Goal: Task Accomplishment & Management: Complete application form

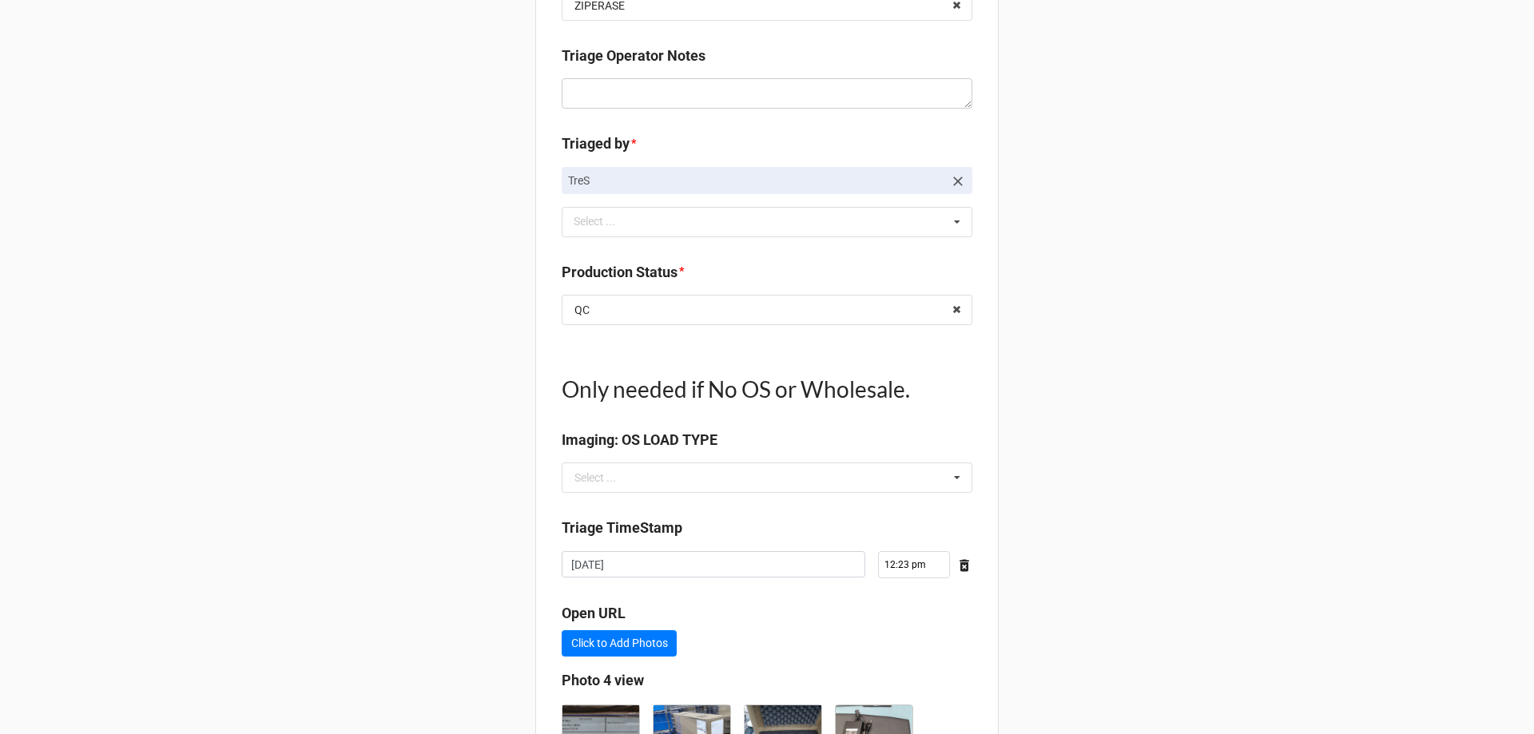
scroll to position [1940, 0]
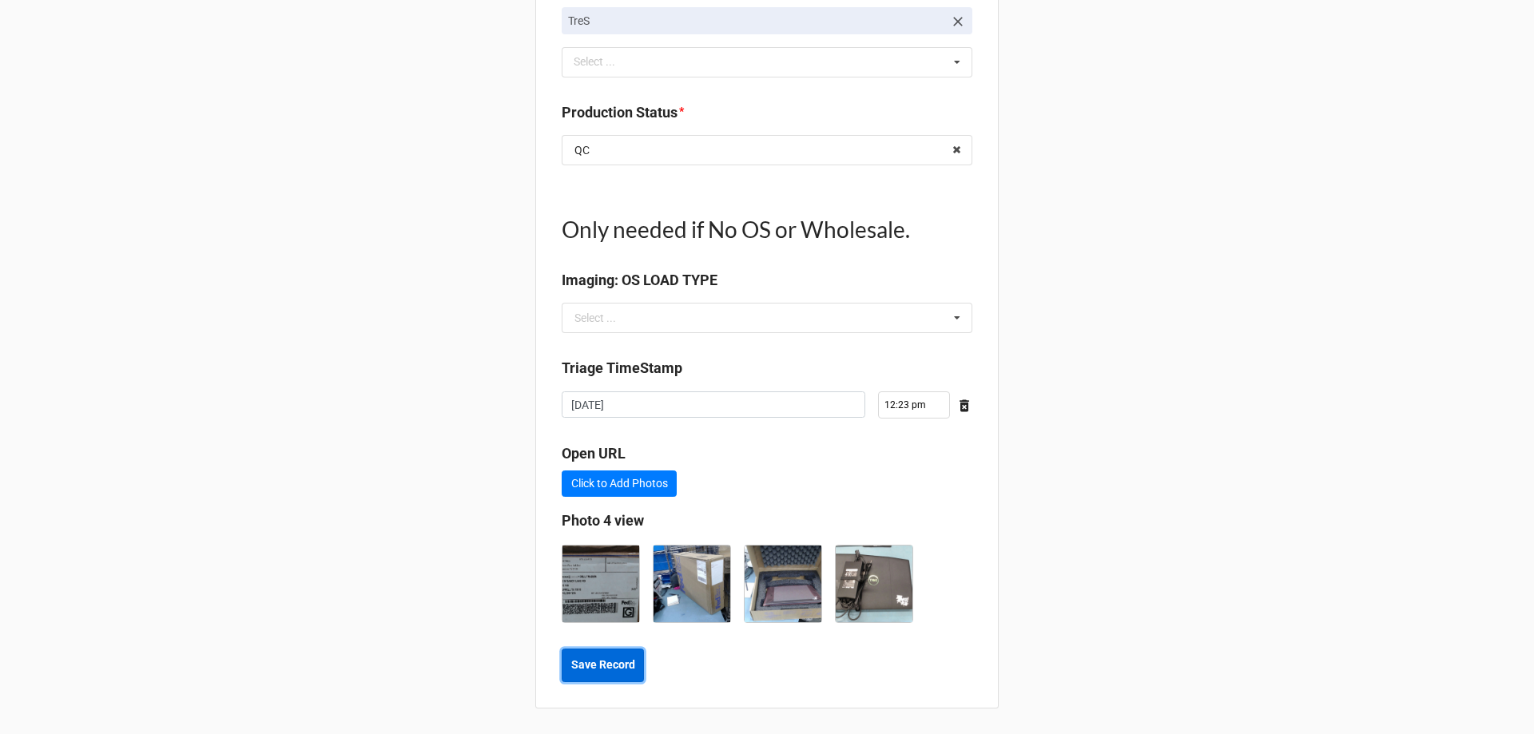
click at [600, 662] on b "Save Record" at bounding box center [603, 665] width 64 height 17
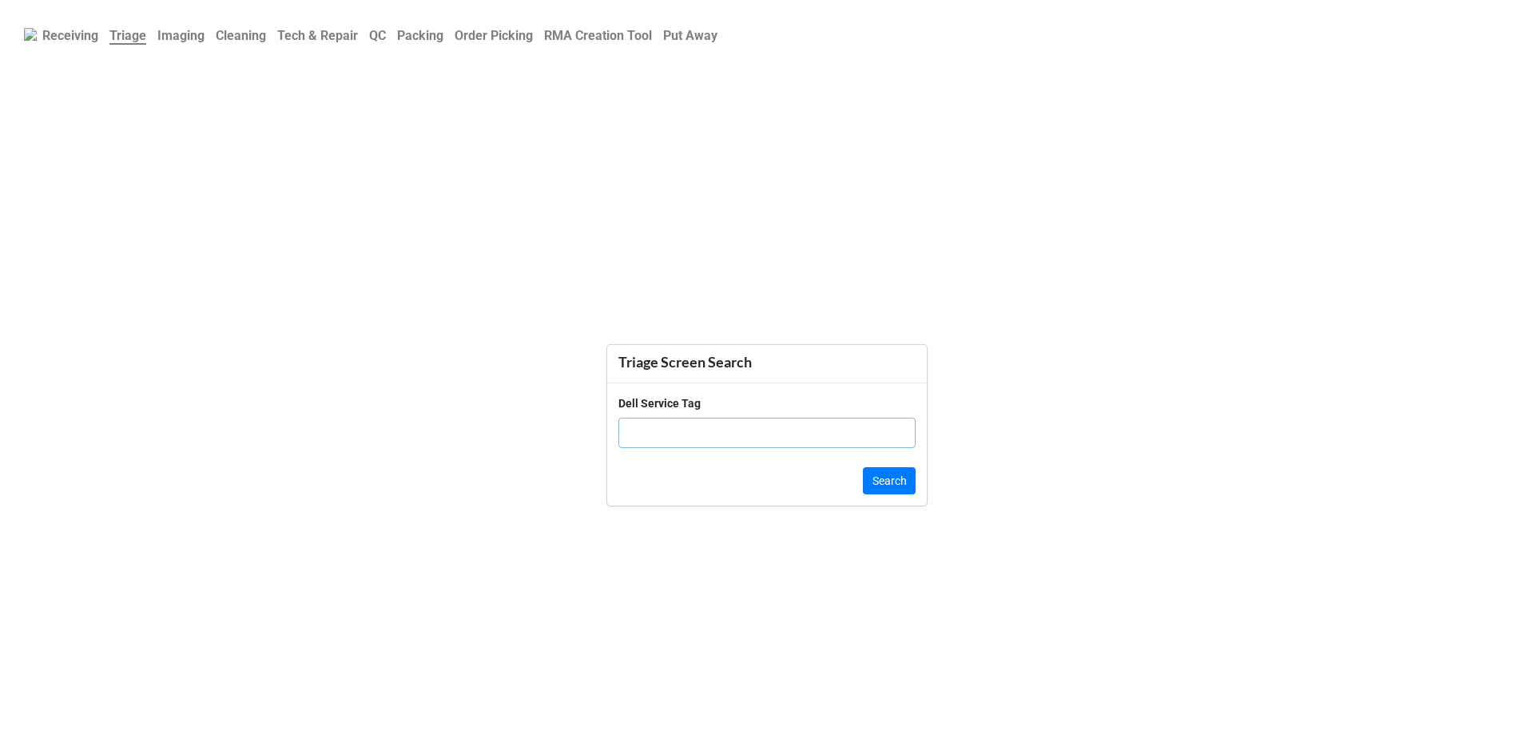
click at [386, 37] on b "QC" at bounding box center [377, 35] width 17 height 15
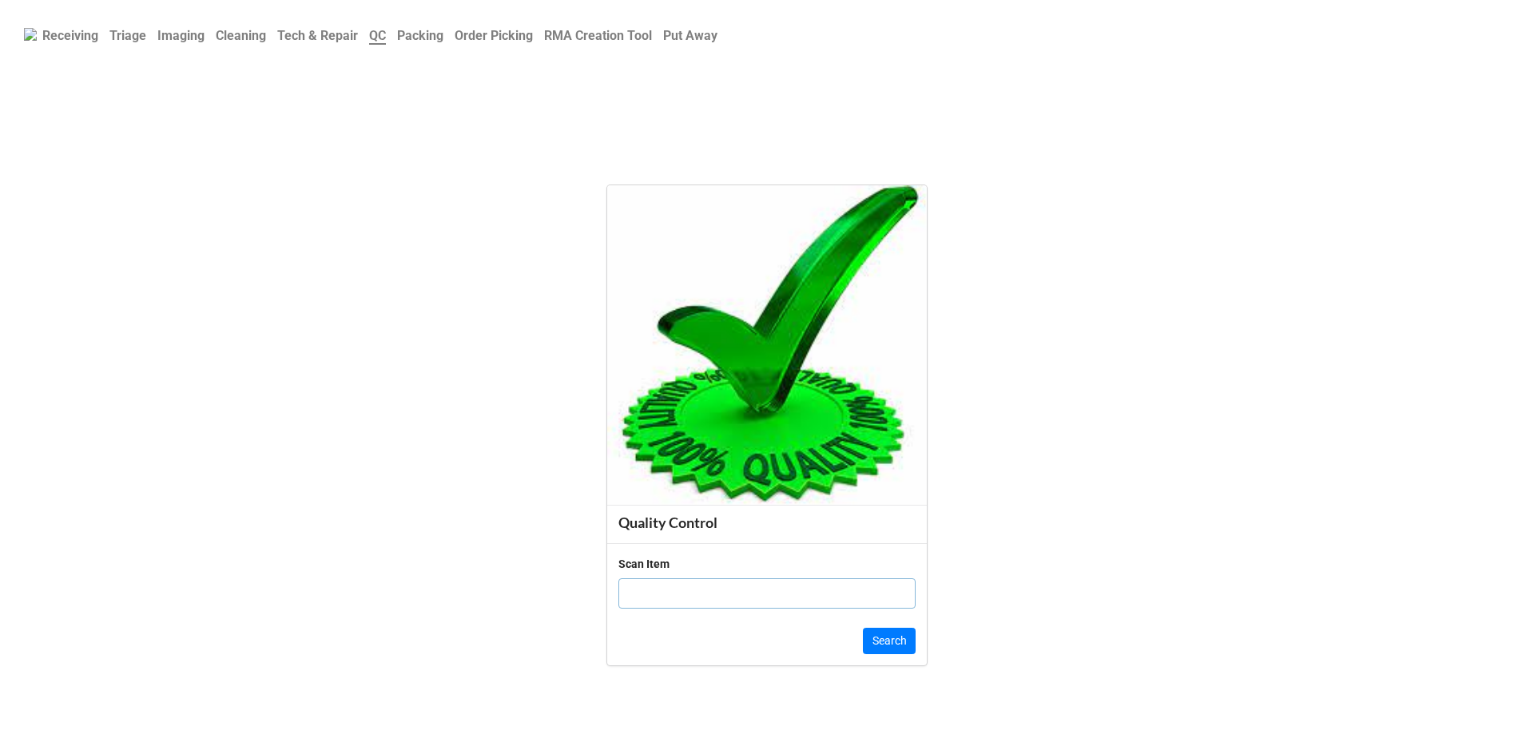
click at [682, 593] on input "text" at bounding box center [766, 594] width 297 height 30
click button "Search" at bounding box center [889, 641] width 53 height 27
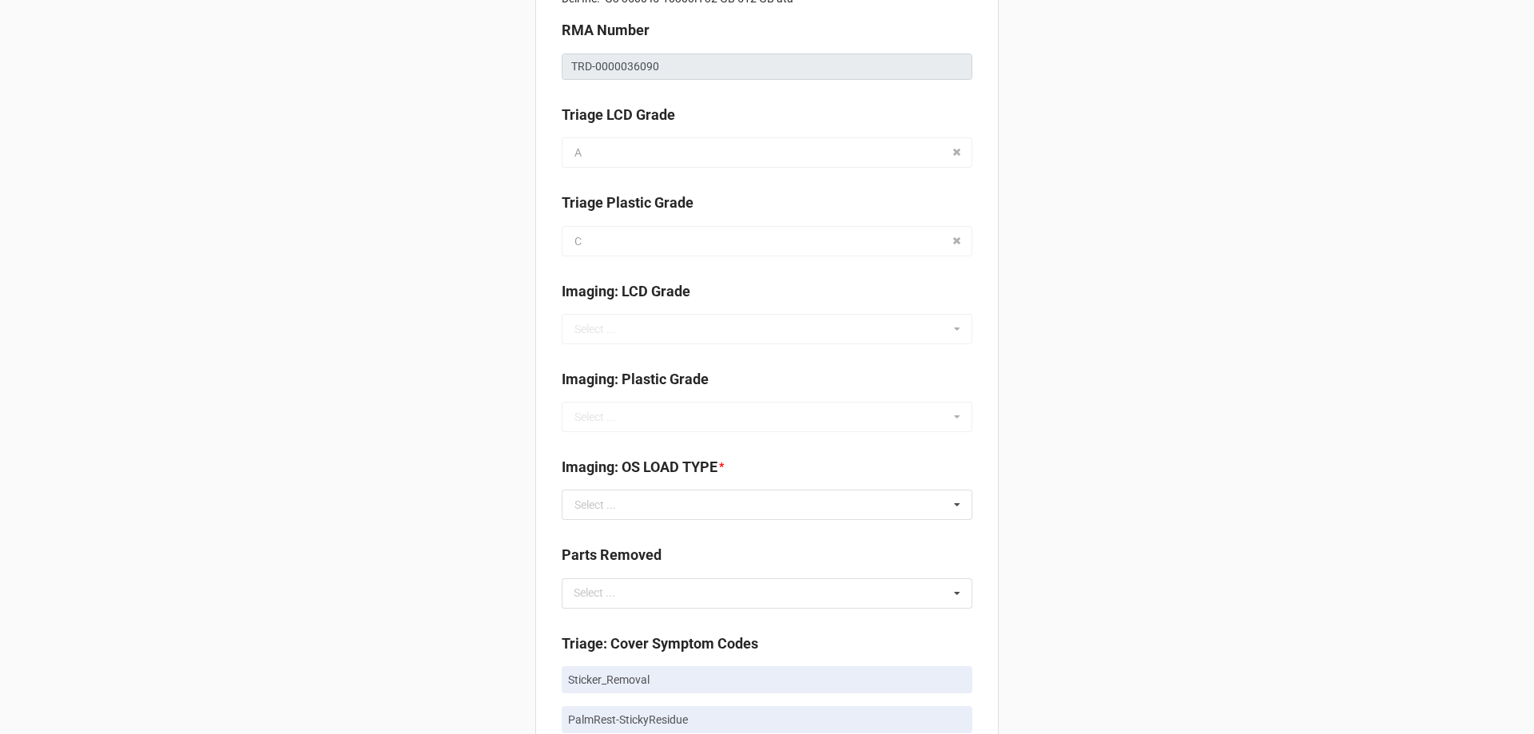
scroll to position [400, 0]
click at [710, 500] on input "text" at bounding box center [767, 505] width 409 height 29
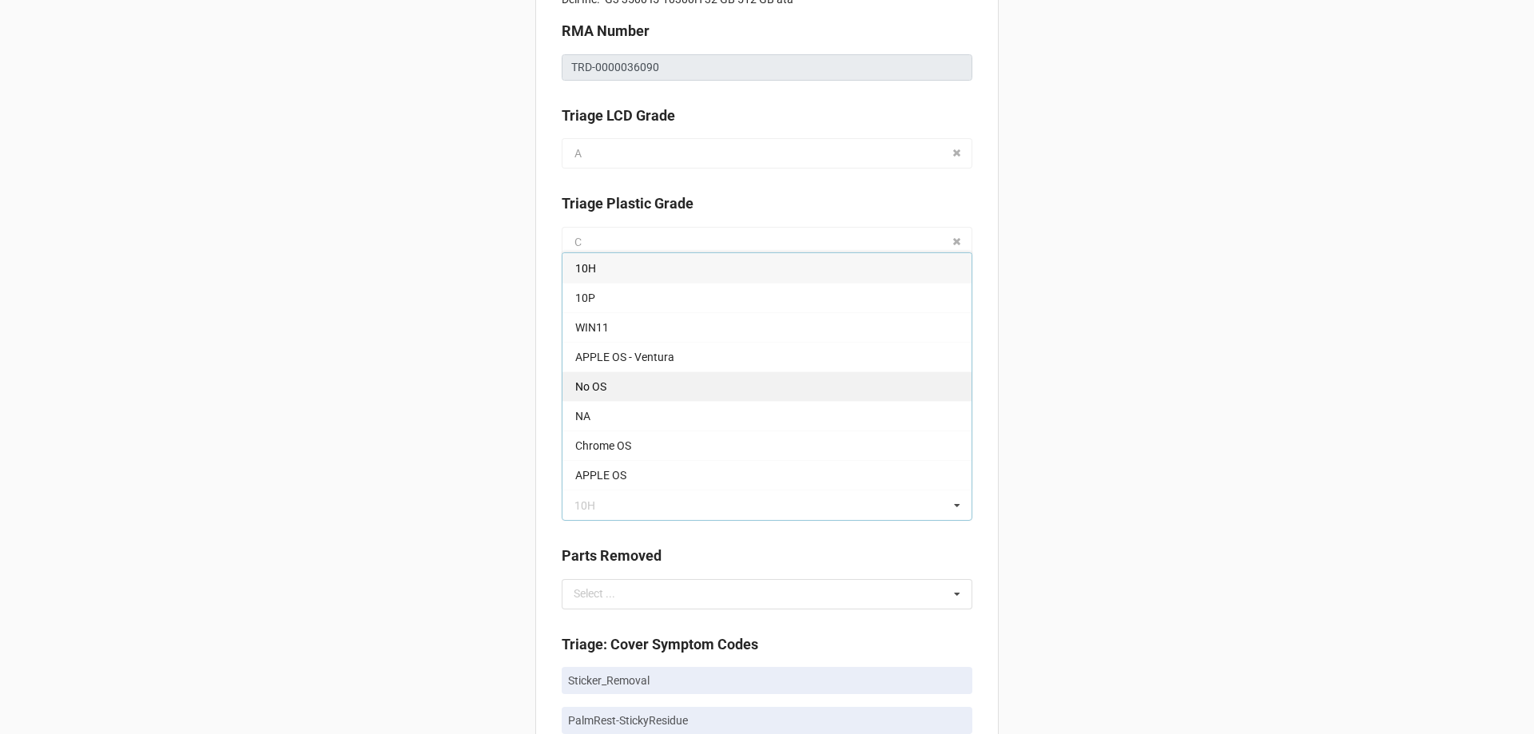
click at [647, 382] on div "No OS" at bounding box center [767, 387] width 409 height 30
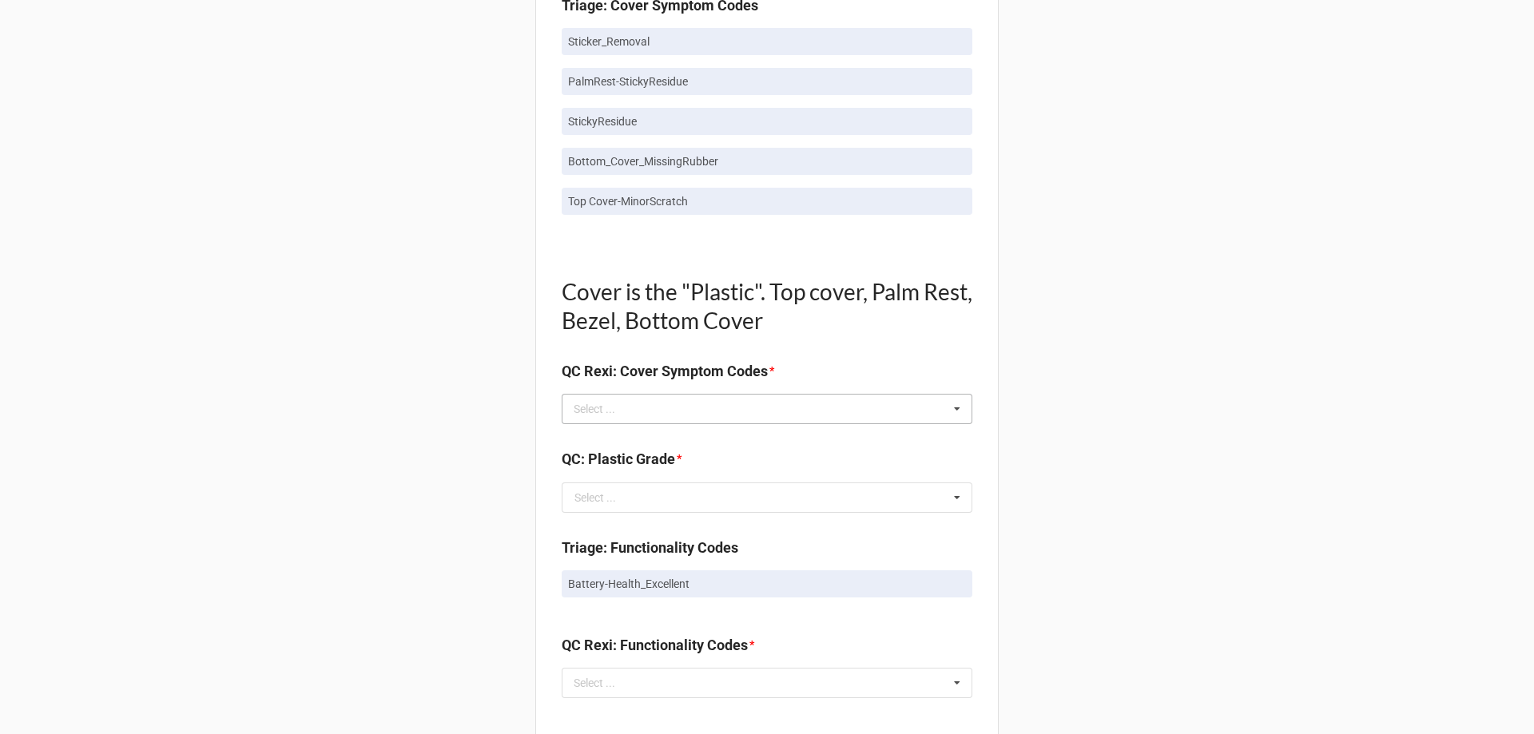
scroll to position [959, 0]
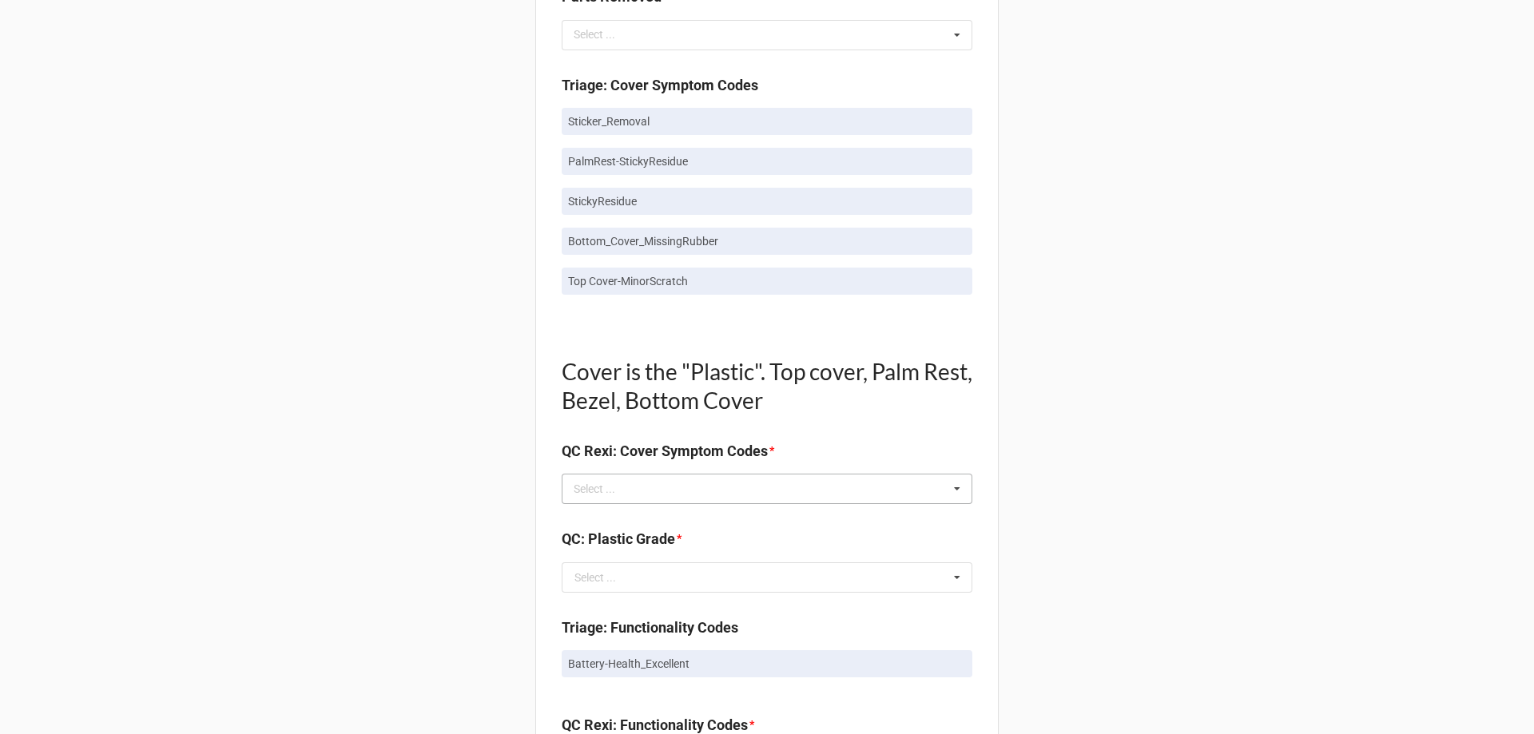
click at [658, 477] on div "Select ... No results found." at bounding box center [767, 489] width 411 height 30
type input "sti"
click at [669, 522] on div "Sticker_Removal" at bounding box center [767, 518] width 409 height 30
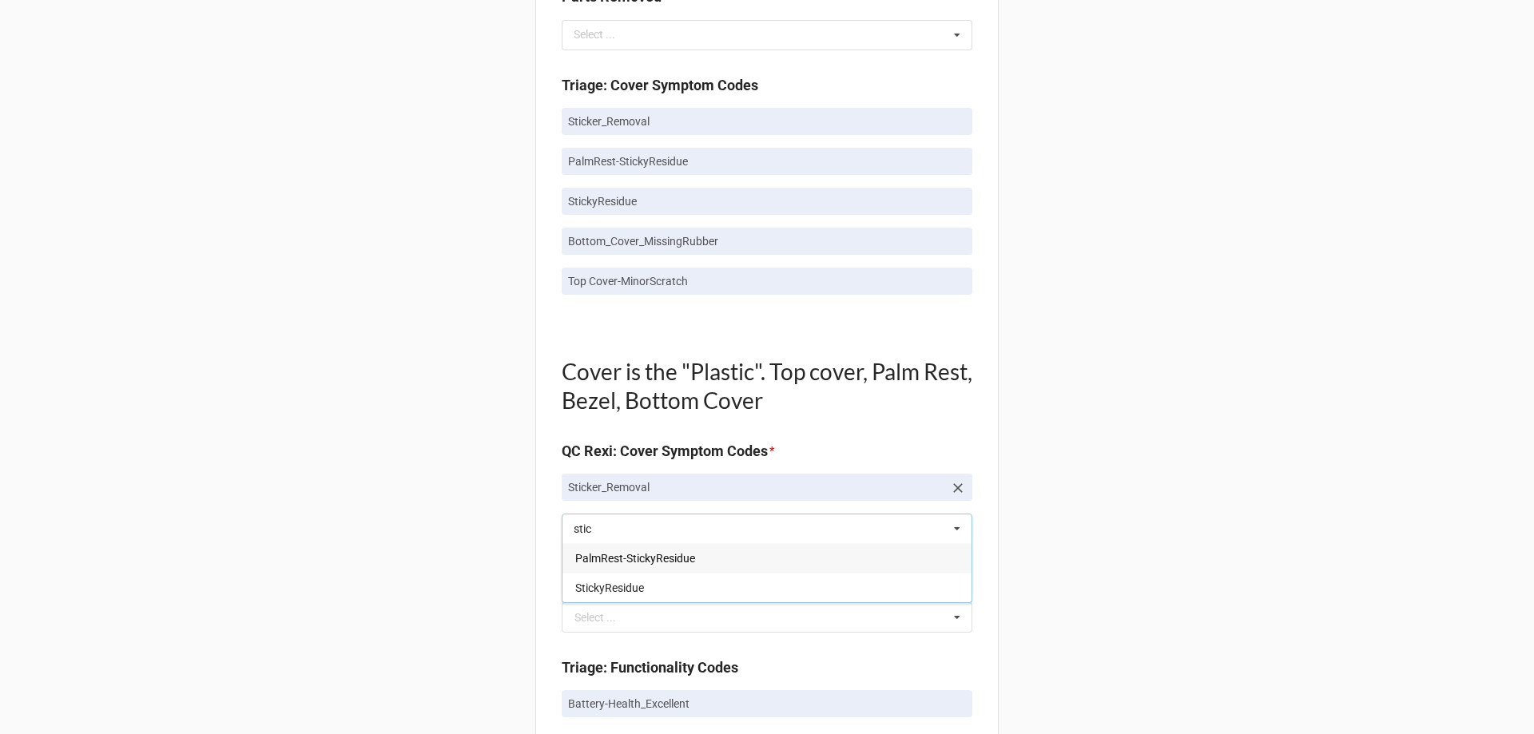
type input "stic"
click at [652, 563] on span "PalmRest-StickyResidue" at bounding box center [635, 558] width 120 height 13
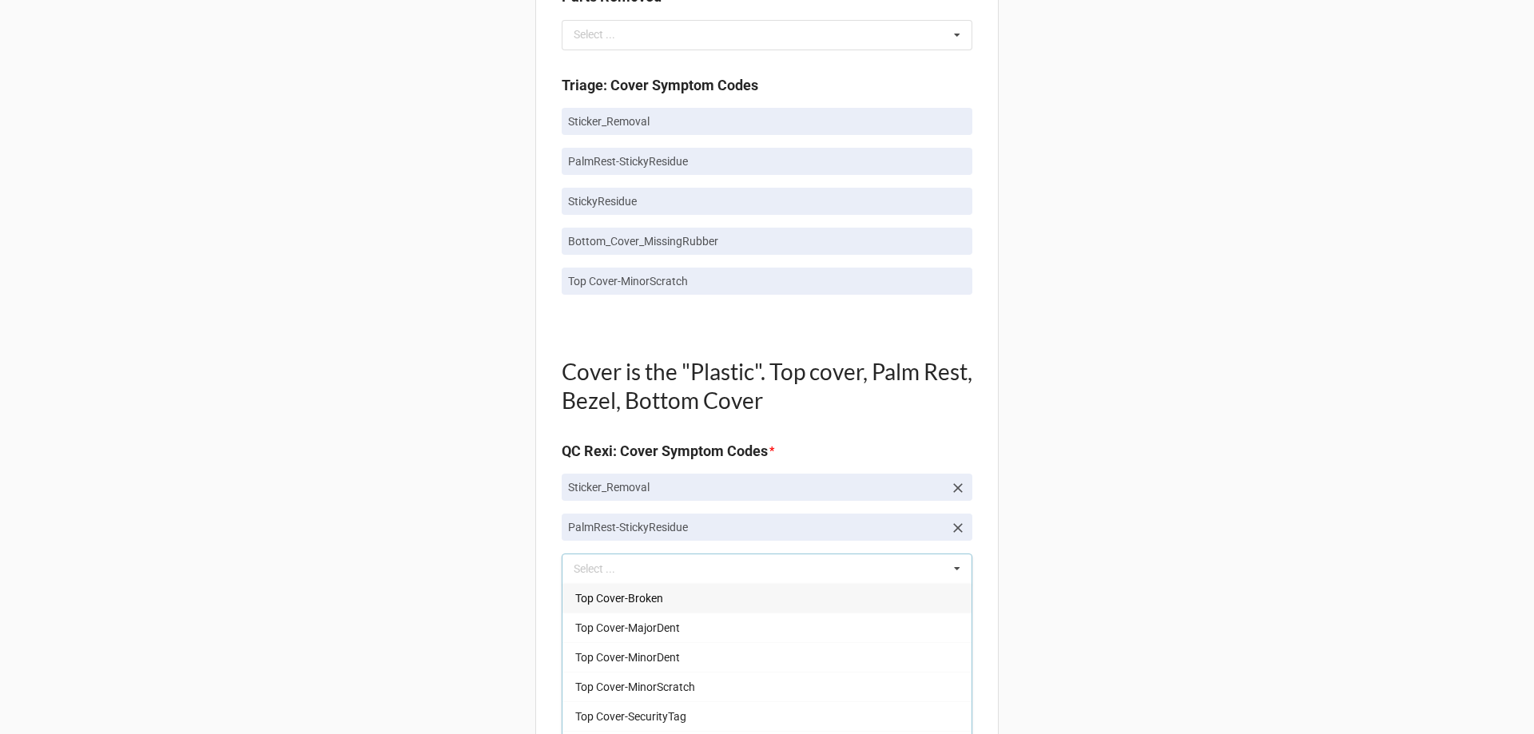
drag, startPoint x: 489, startPoint y: 518, endPoint x: 563, endPoint y: 530, distance: 74.5
click at [490, 518] on div "Back Receiving Triage Imaging Cleaning Tech & Repair QC Packing Order Picking R…" at bounding box center [767, 518] width 1534 height 2954
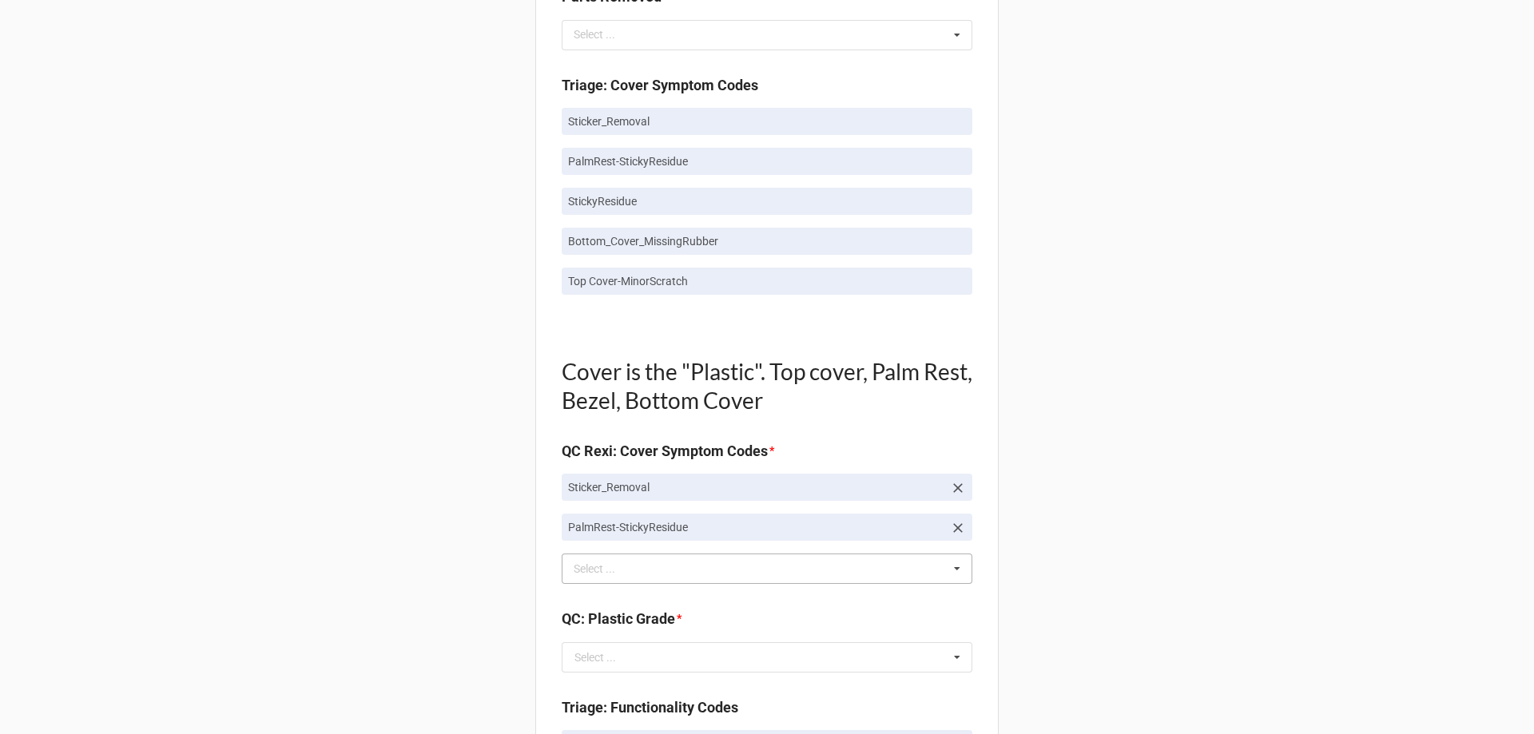
click at [625, 576] on div "Select ..." at bounding box center [604, 569] width 69 height 18
type input "stic"
click at [626, 547] on div "StickyResidue" at bounding box center [767, 540] width 409 height 30
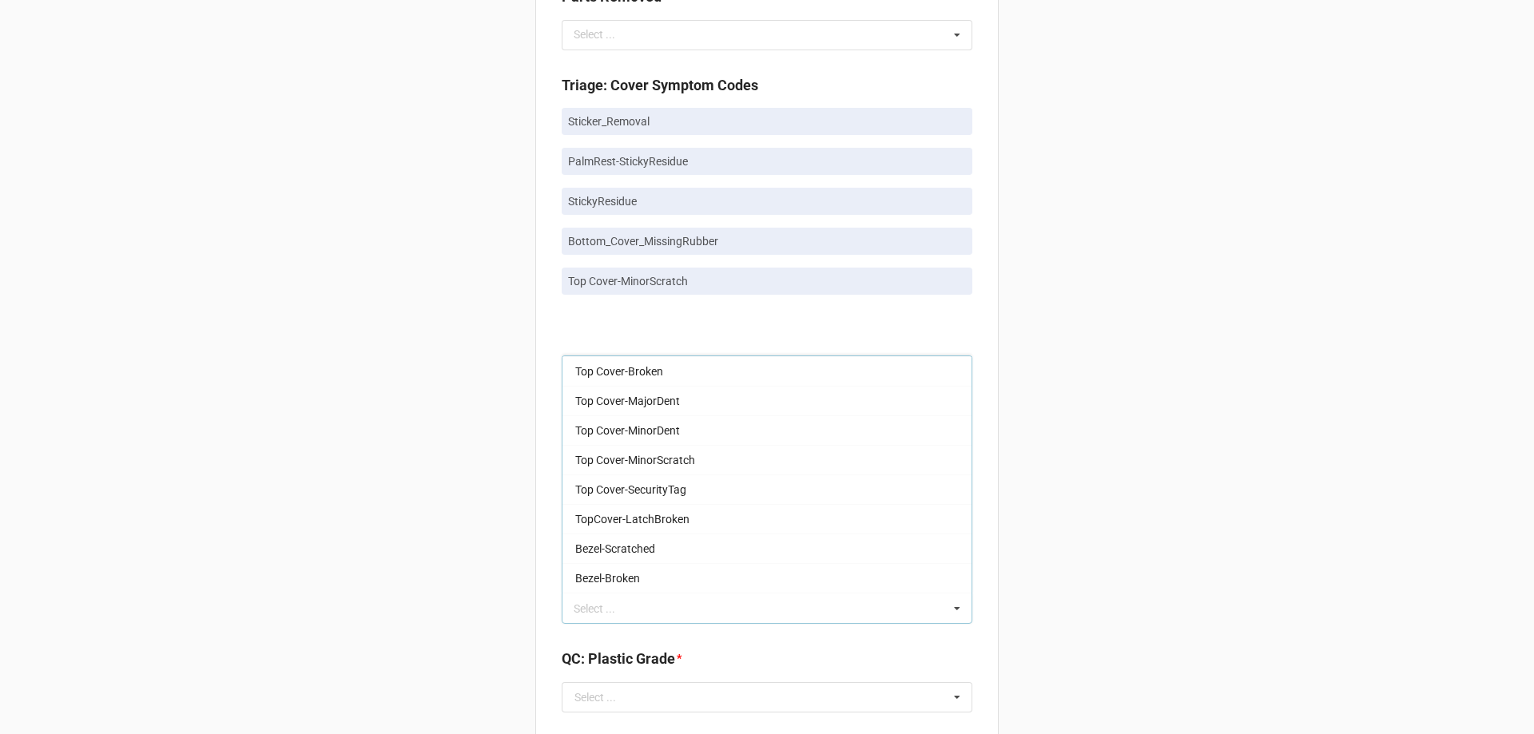
click at [484, 549] on div "Back Receiving Triage Imaging Cleaning Tech & Repair QC Packing Order Picking R…" at bounding box center [767, 538] width 1534 height 2994
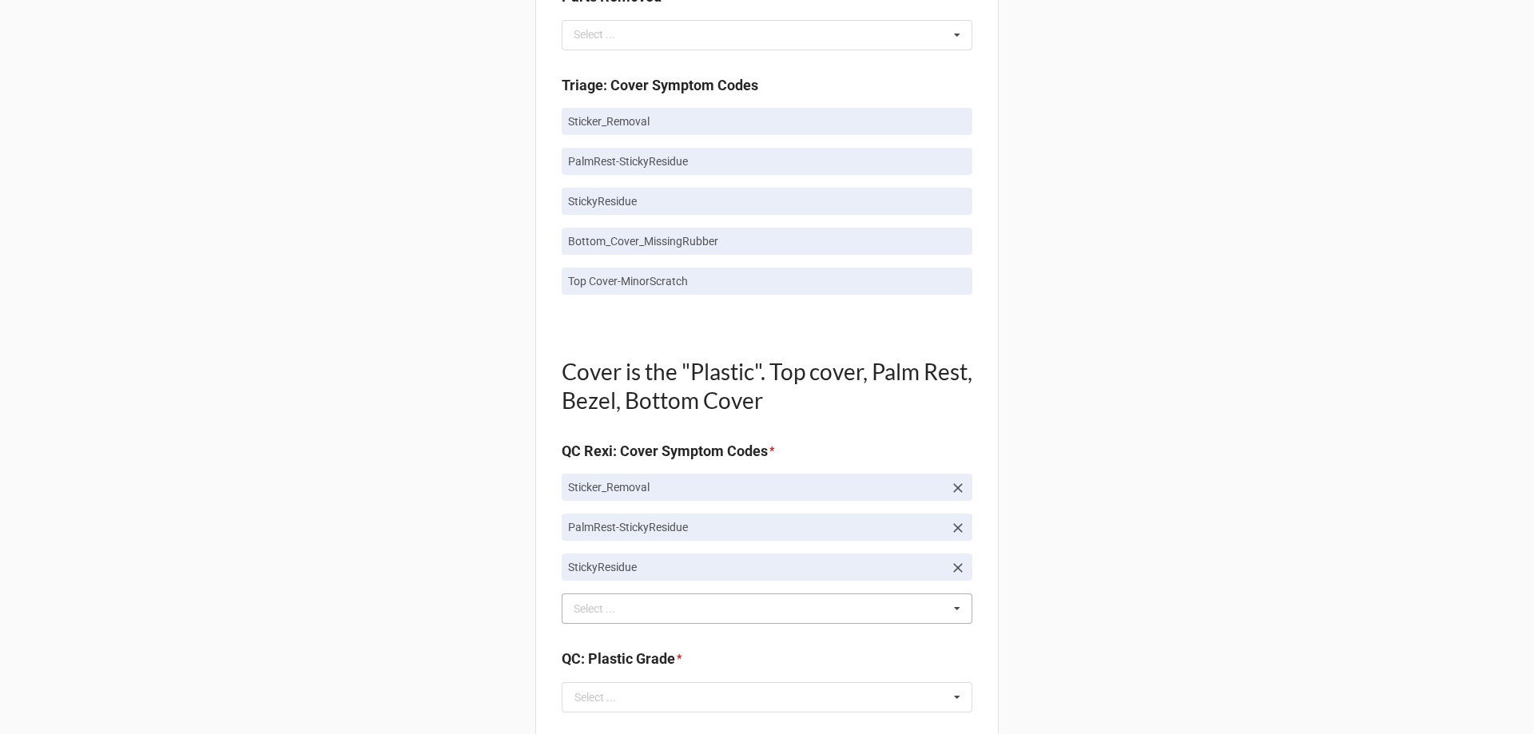
click at [601, 614] on div "Select ..." at bounding box center [604, 609] width 69 height 18
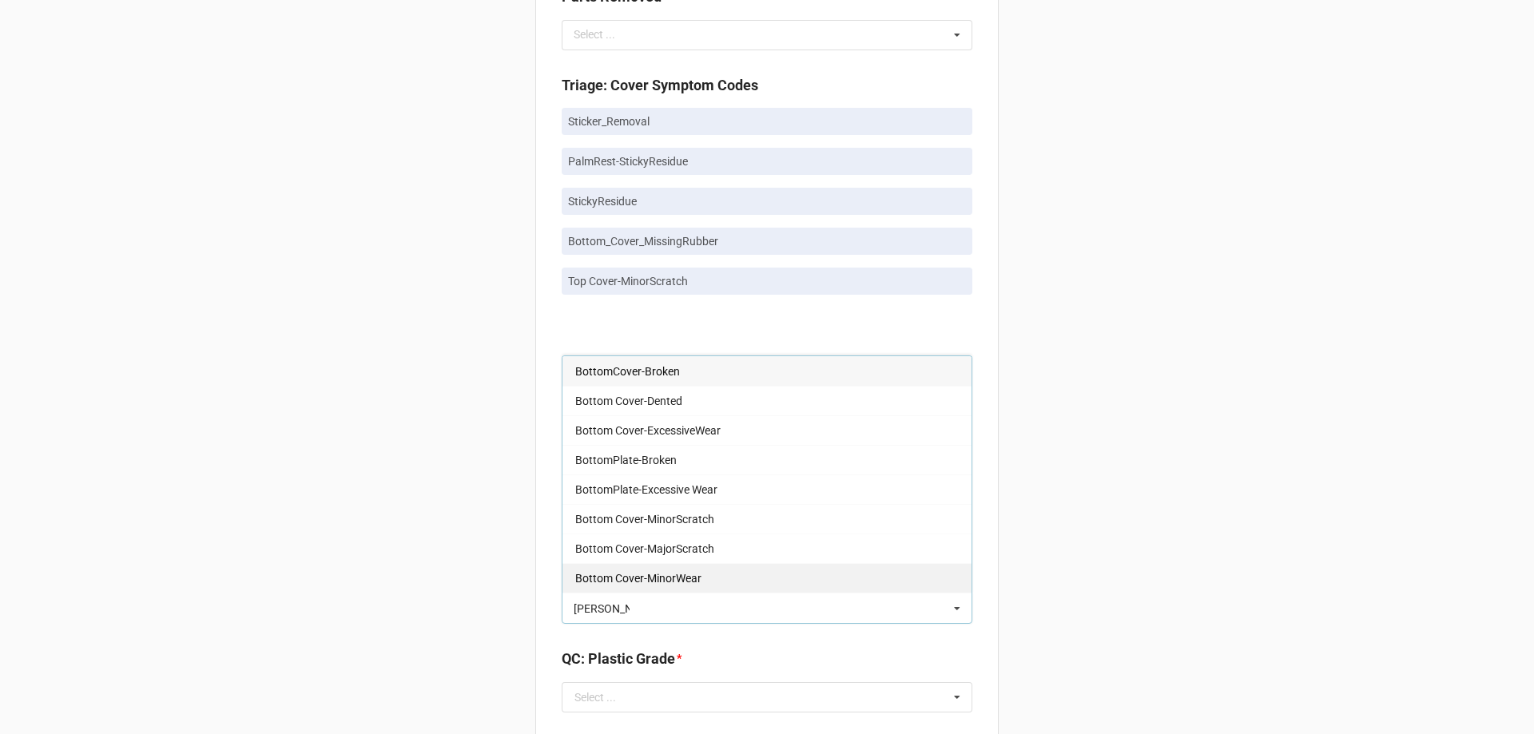
scroll to position [80, 0]
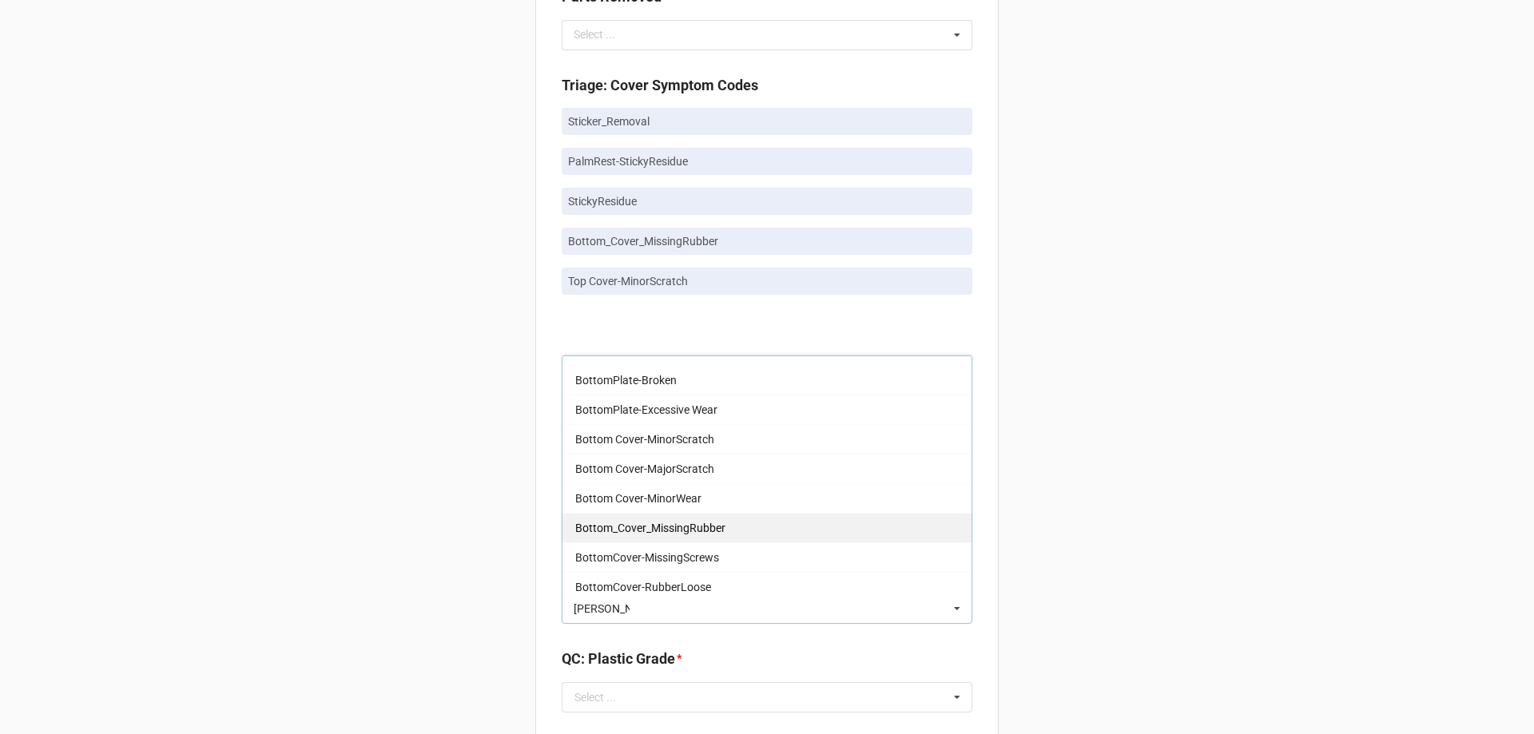
type input "[PERSON_NAME]"
click at [717, 535] on div "Bottom_Cover_MissingRubber" at bounding box center [767, 528] width 409 height 30
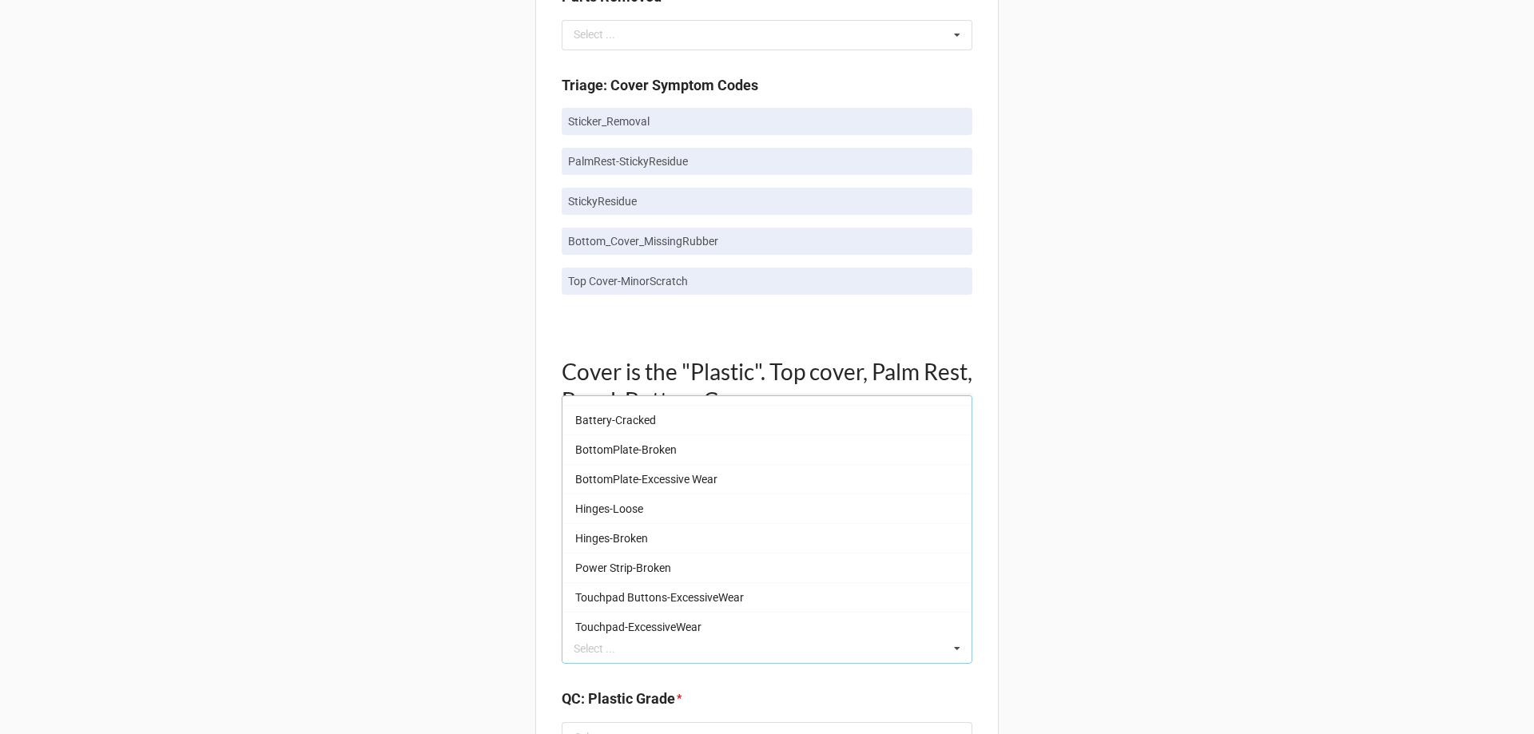
click at [66, 377] on div "Back Receiving Triage Imaging Cleaning Tech & Repair QC Packing Order Picking R…" at bounding box center [767, 558] width 1534 height 3034
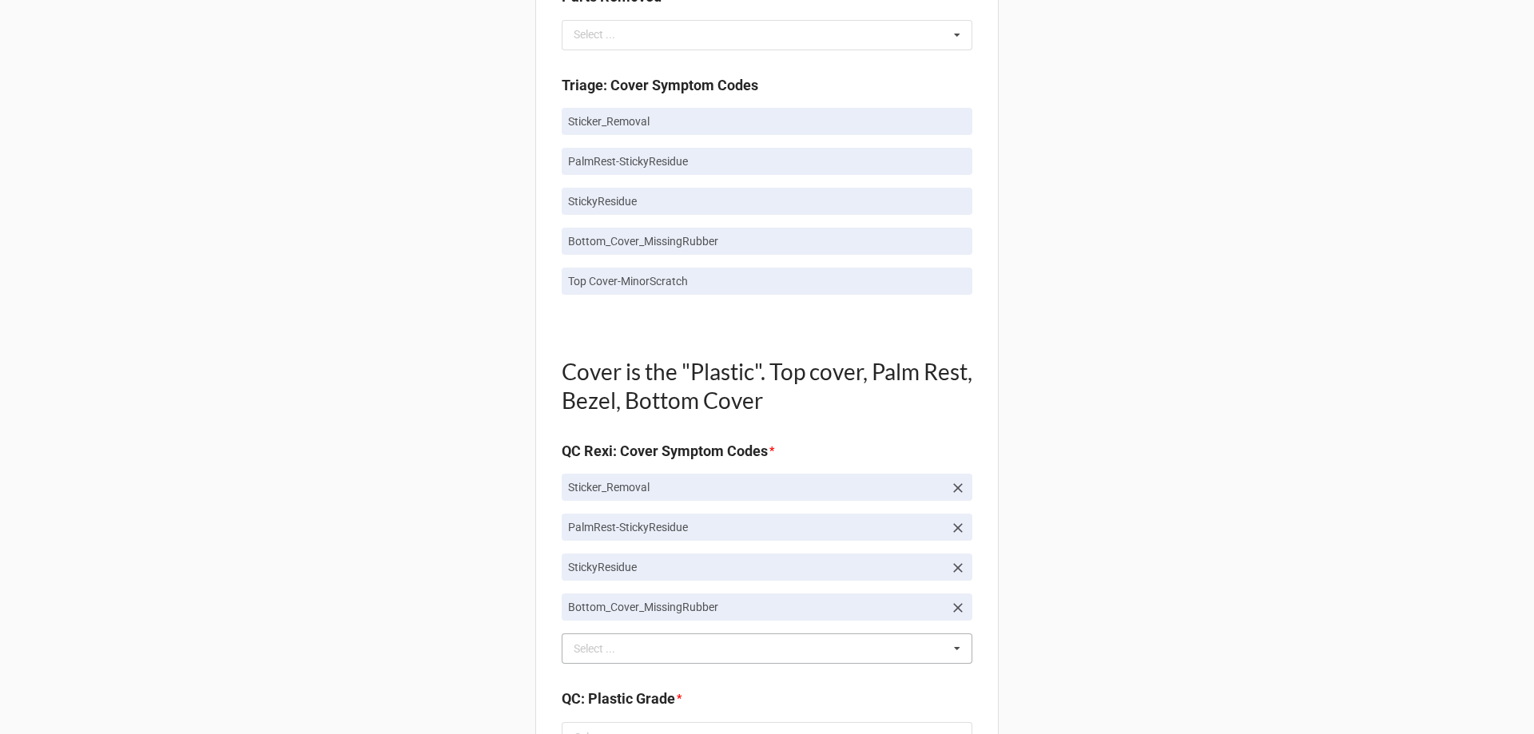
click at [610, 649] on div "Select ..." at bounding box center [604, 649] width 69 height 18
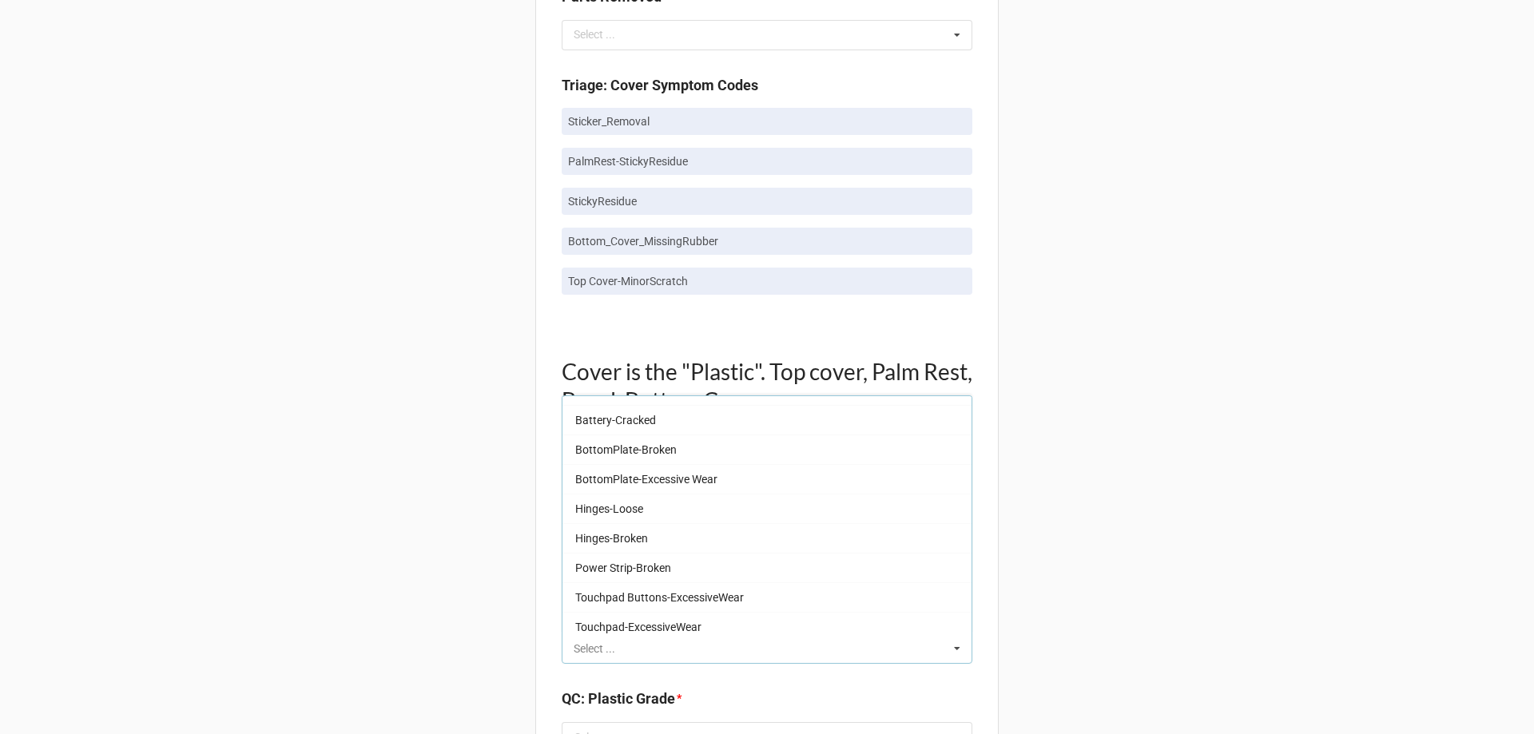
scroll to position [0, 0]
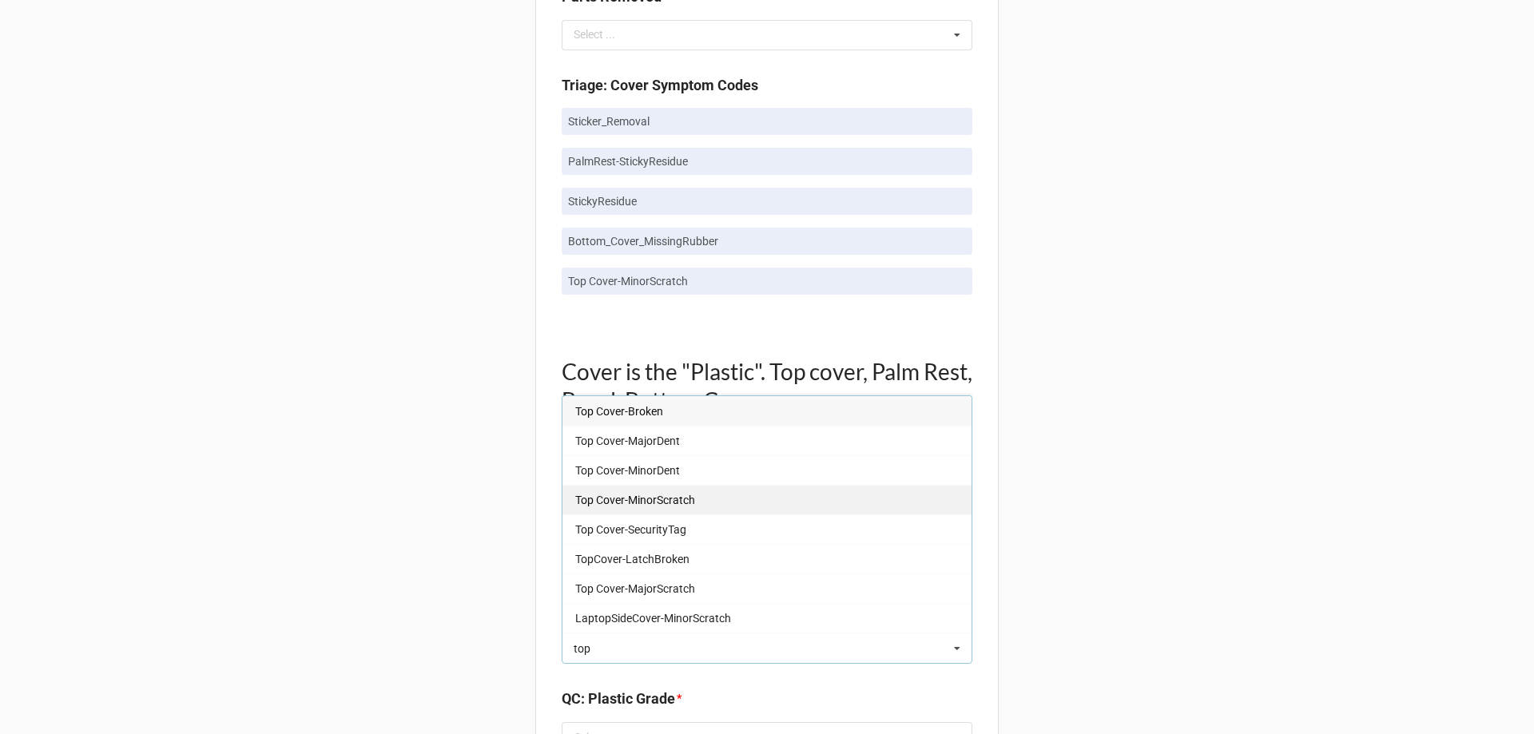
type input "top"
click at [681, 500] on span "Top Cover-MinorScratch" at bounding box center [635, 500] width 120 height 13
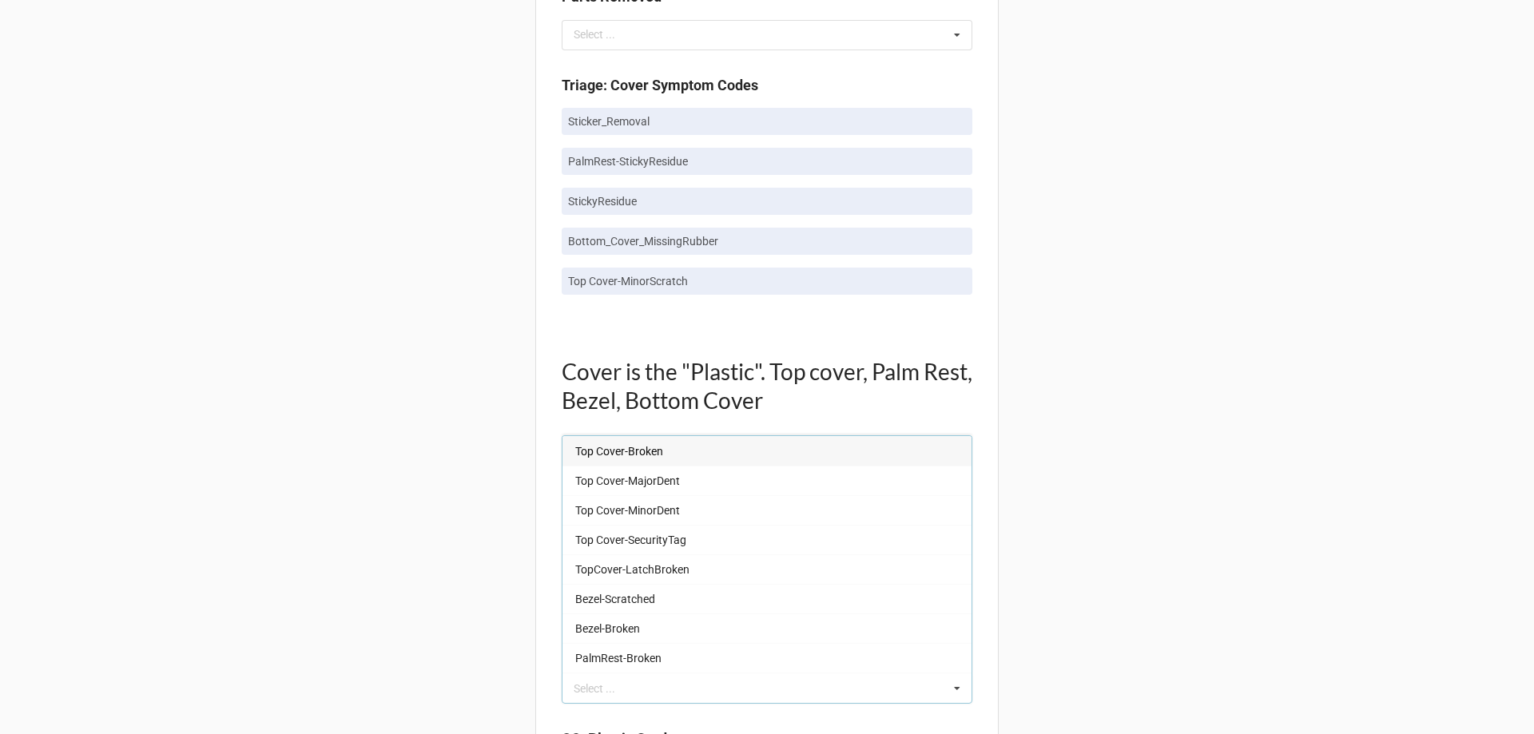
click at [402, 519] on div "Back Receiving Triage Imaging Cleaning Tech & Repair QC Packing Order Picking R…" at bounding box center [767, 578] width 1534 height 3074
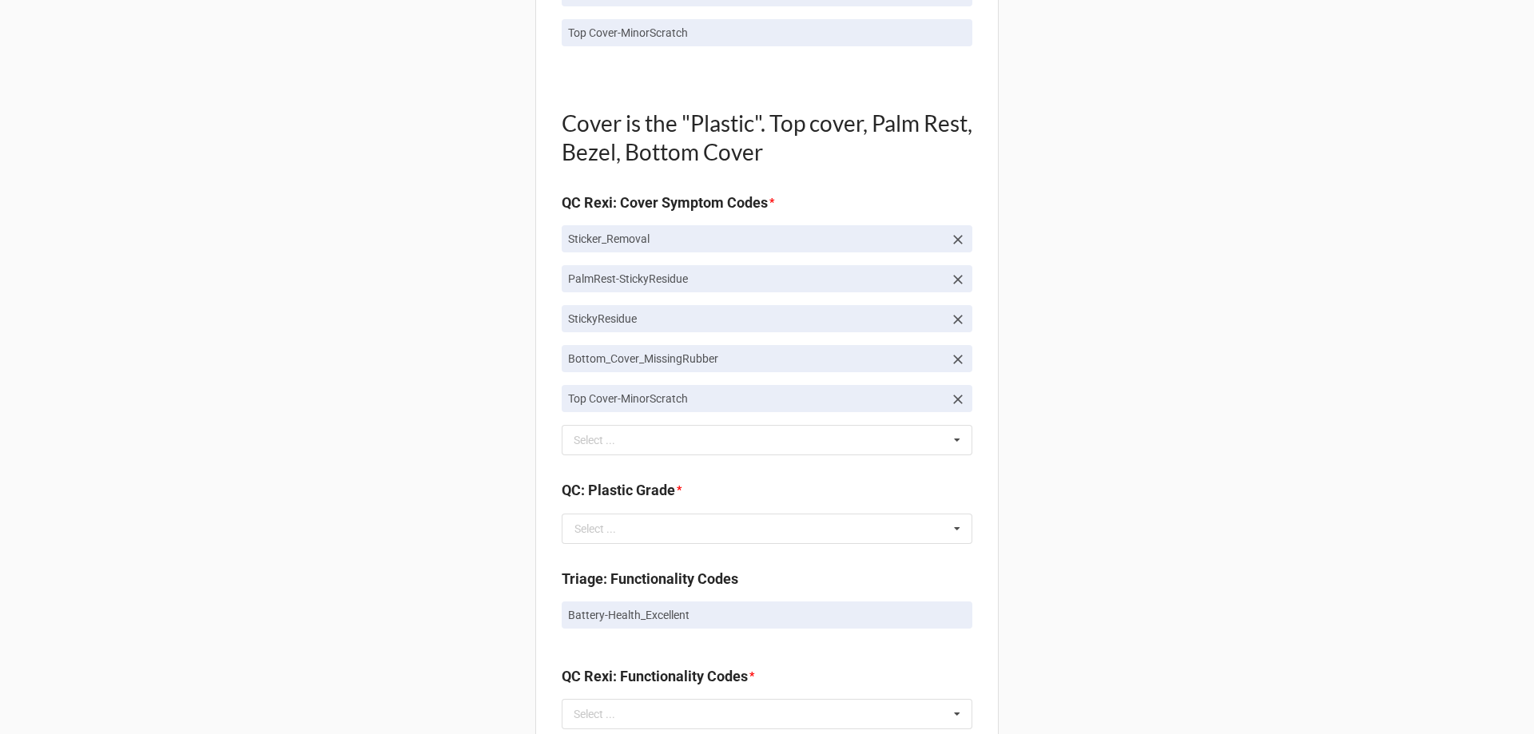
scroll to position [1278, 0]
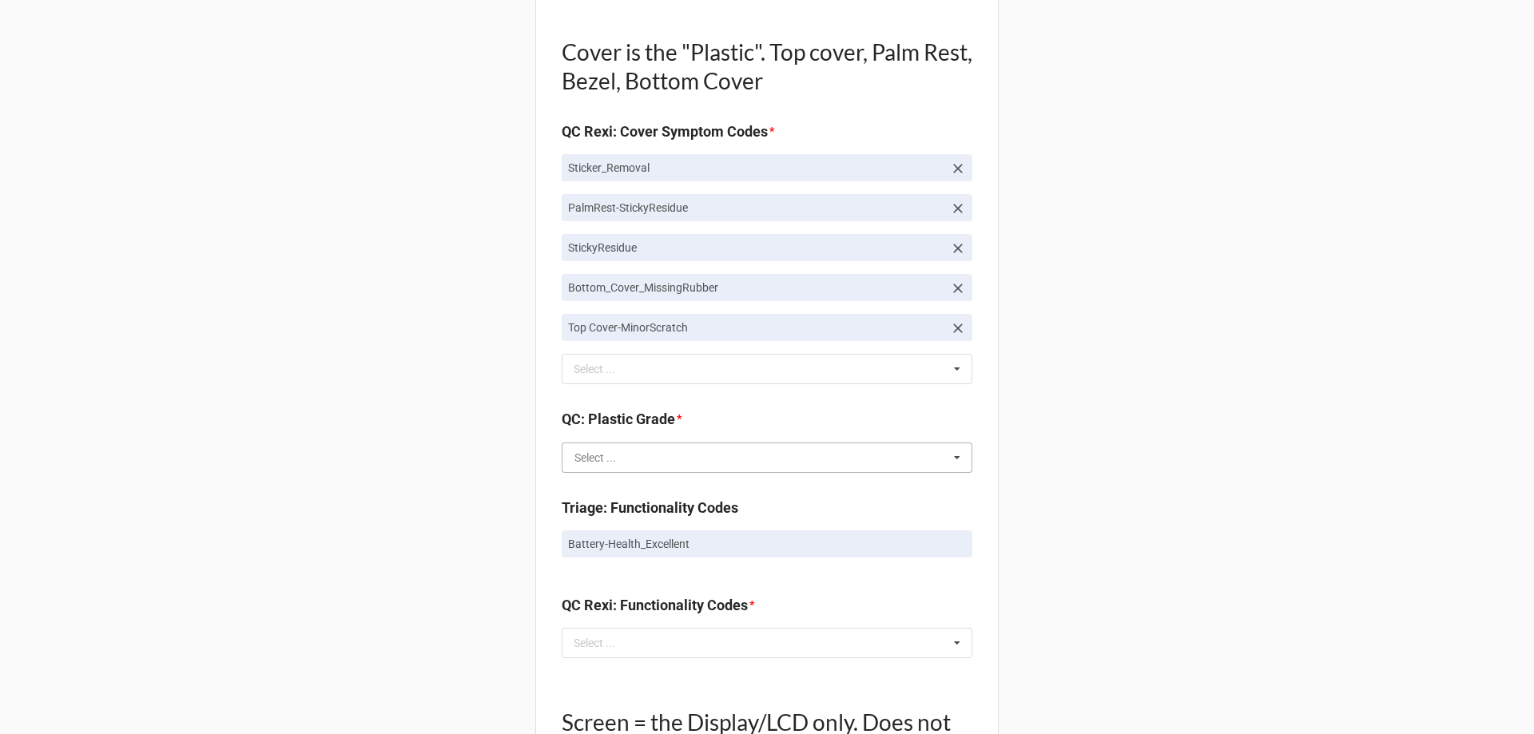
click at [628, 469] on input "text" at bounding box center [767, 457] width 409 height 29
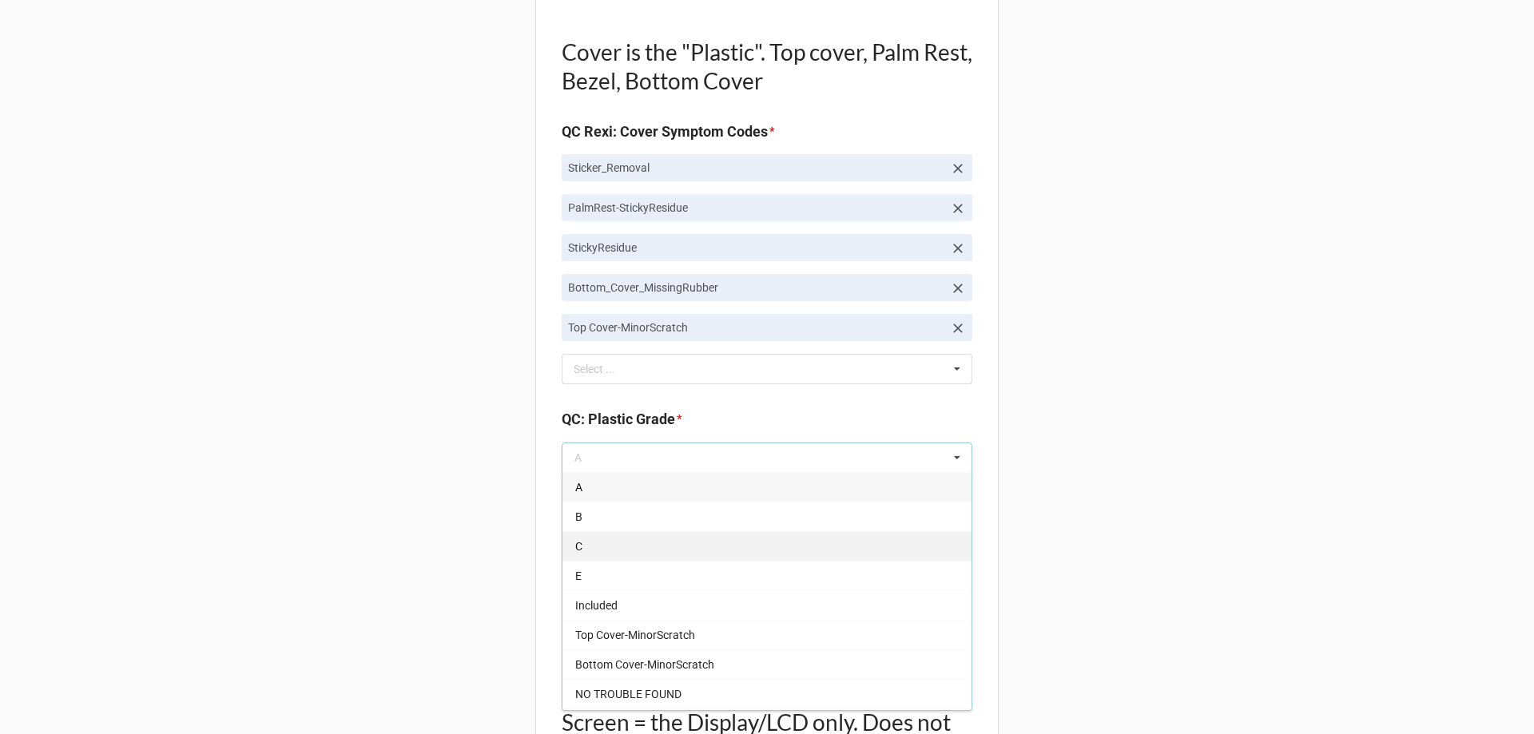
click at [606, 551] on div "C" at bounding box center [767, 546] width 409 height 30
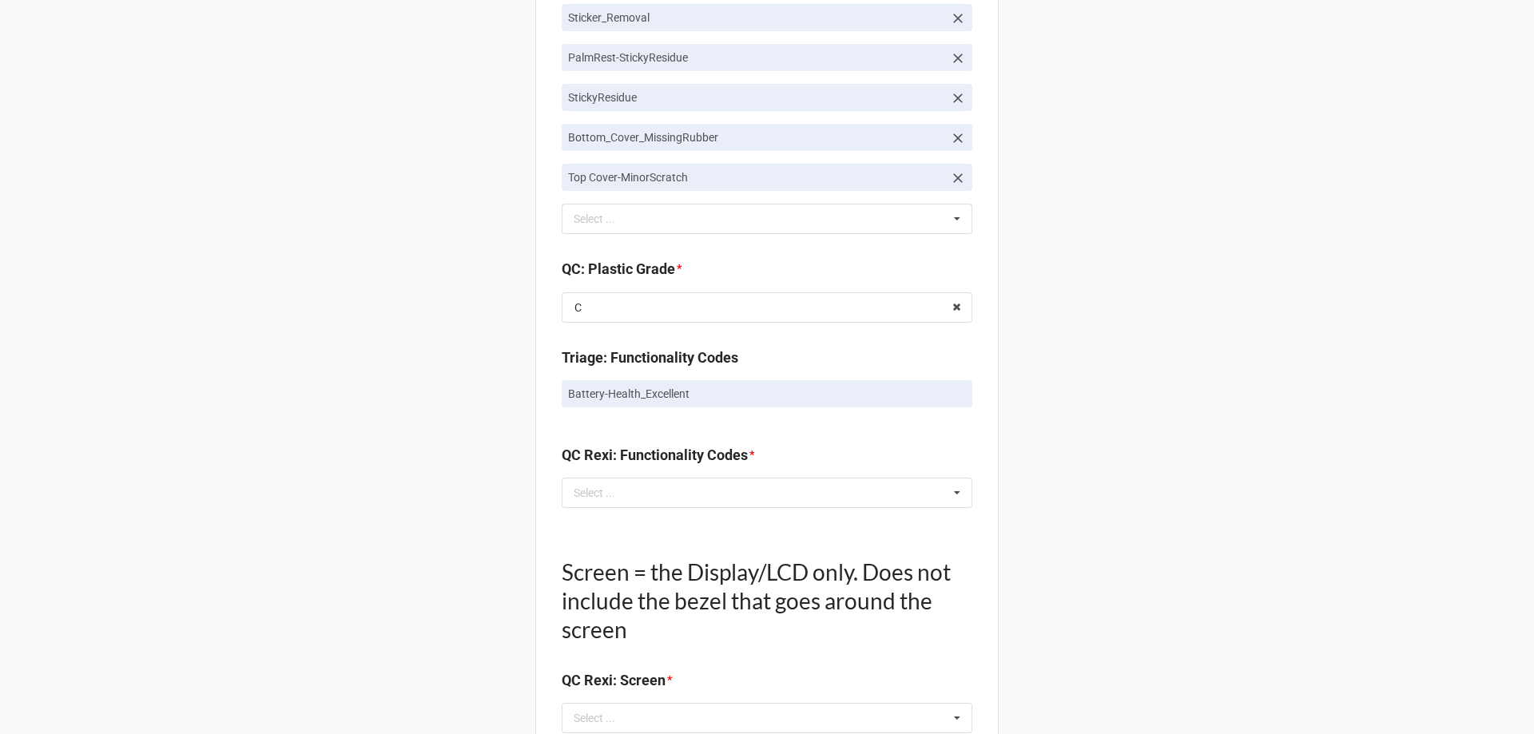
scroll to position [1438, 0]
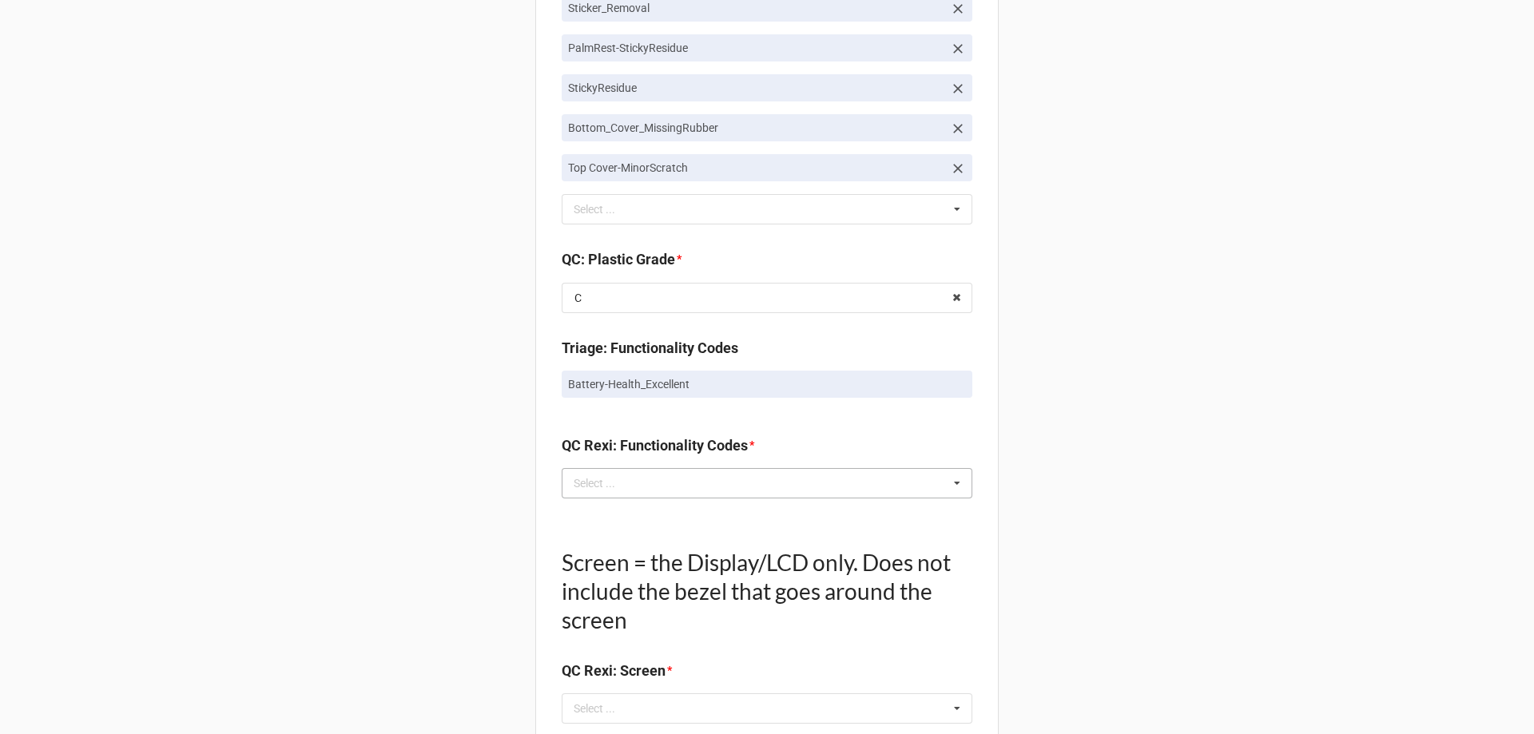
click at [653, 483] on div "Select ... No results found." at bounding box center [767, 483] width 411 height 30
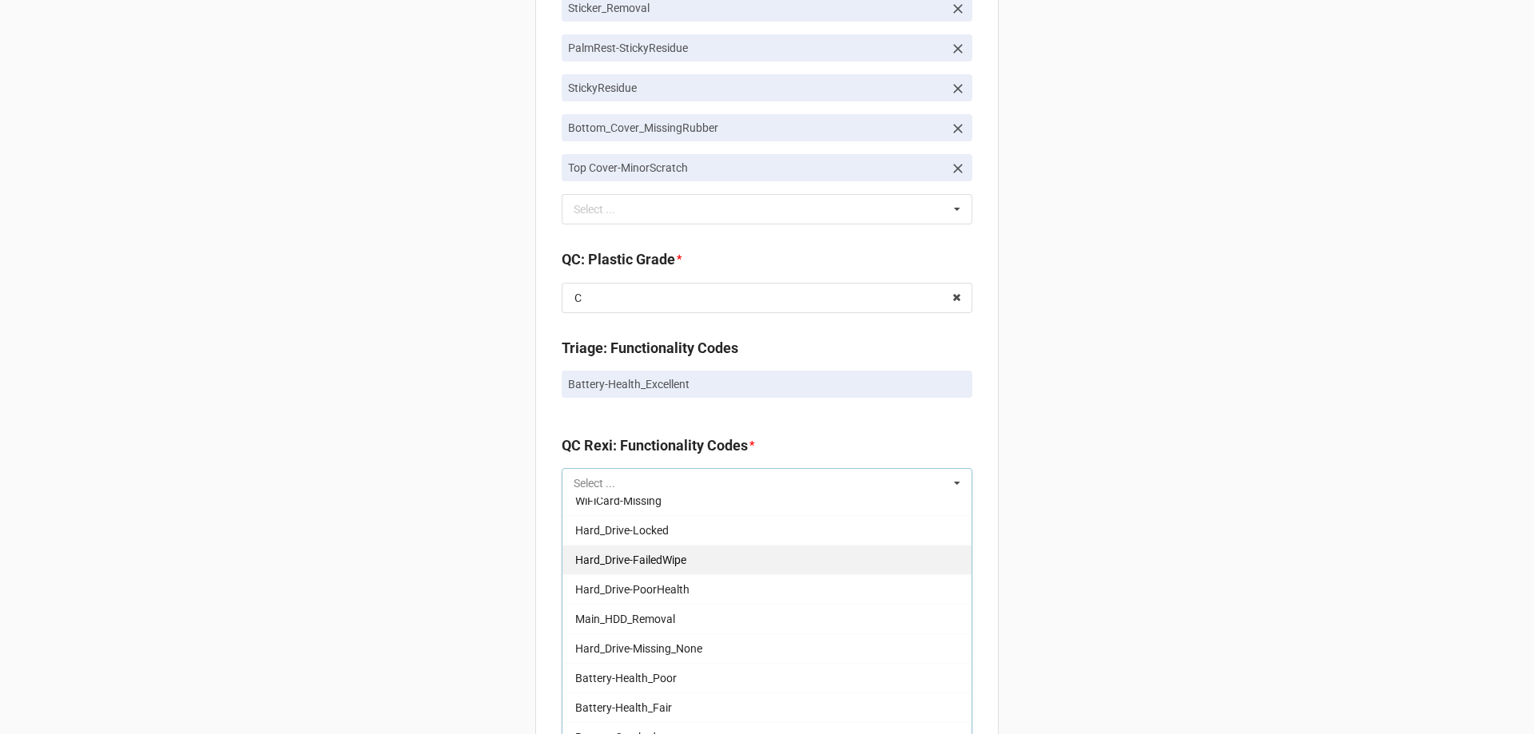
scroll to position [0, 0]
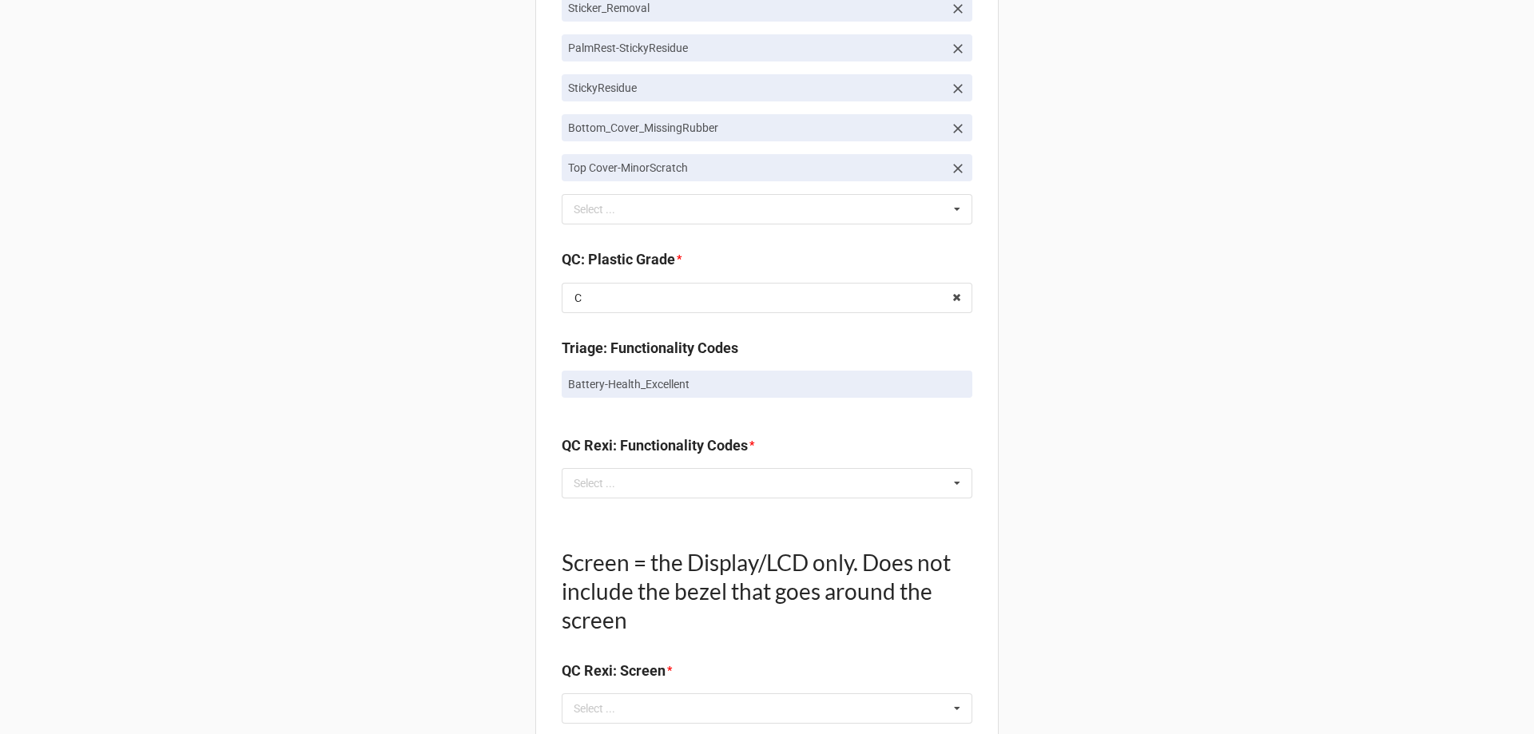
click at [447, 537] on div "Back Receiving Triage Imaging Cleaning Tech & Repair QC Packing Order Picking R…" at bounding box center [767, 99] width 1534 height 3074
click at [662, 495] on div "Select ... Keyboard-Missing Keys Keyboard-MultipleKeysBad Fan-NotWorking Speake…" at bounding box center [767, 483] width 411 height 30
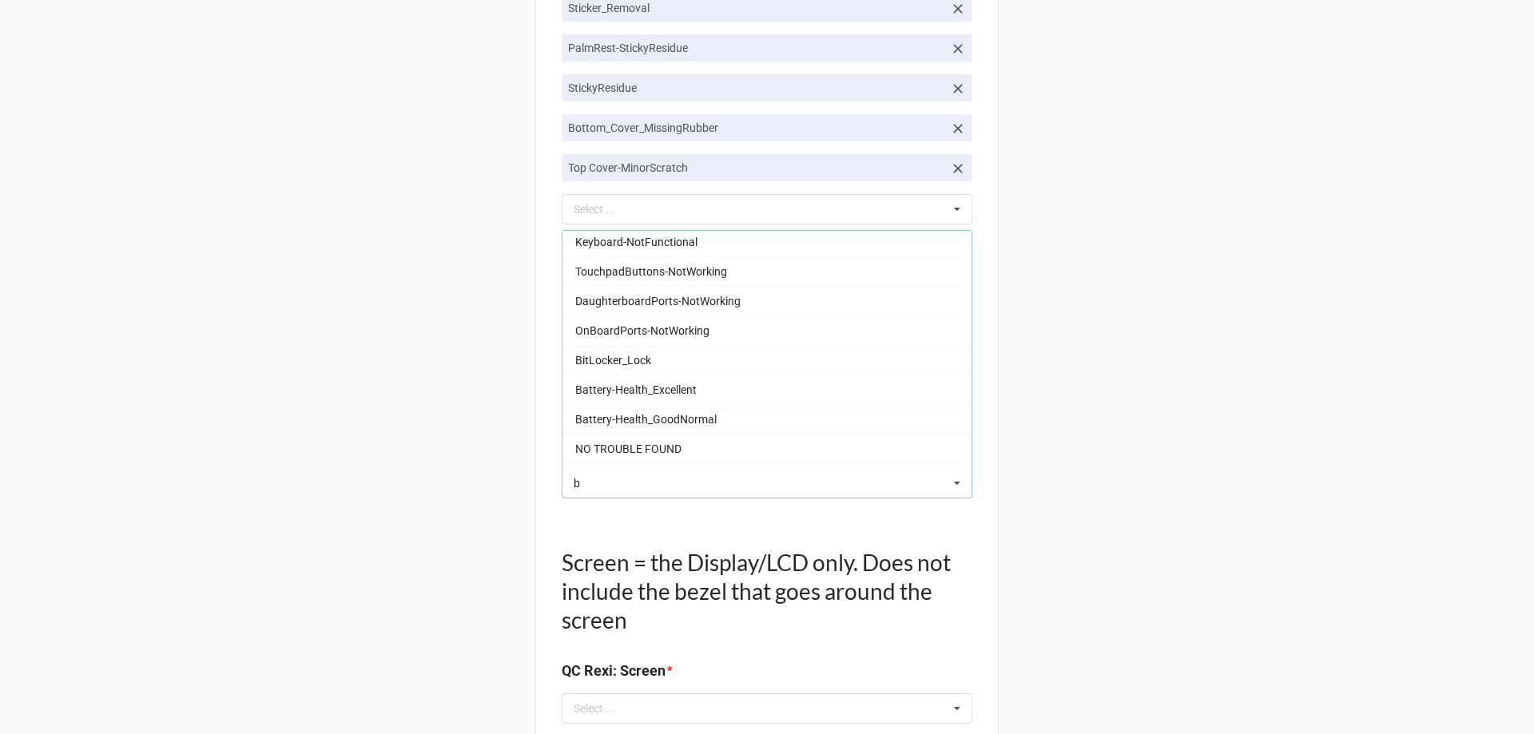
scroll to position [400, 0]
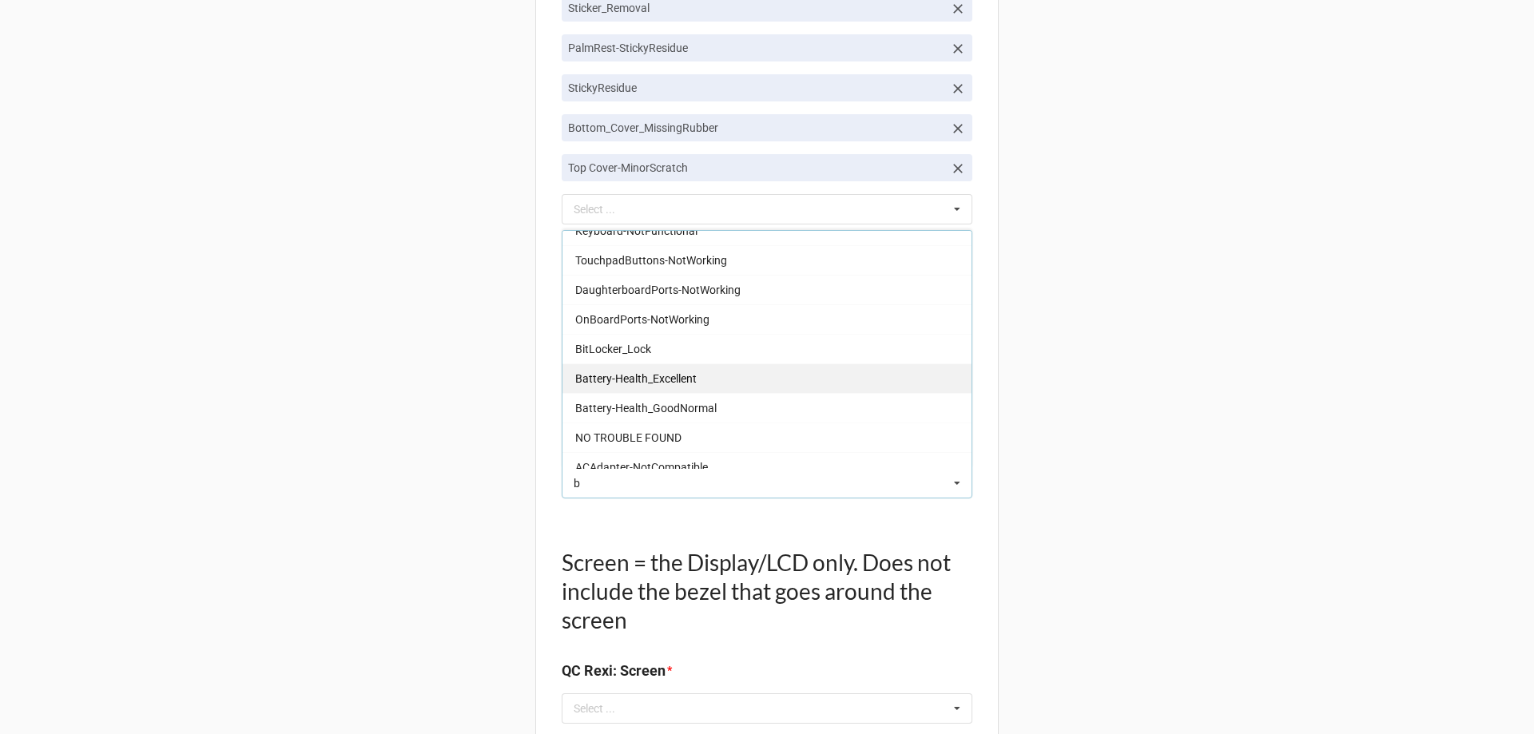
type input "b"
click at [638, 384] on span "Battery-Health_Excellent" at bounding box center [635, 378] width 121 height 13
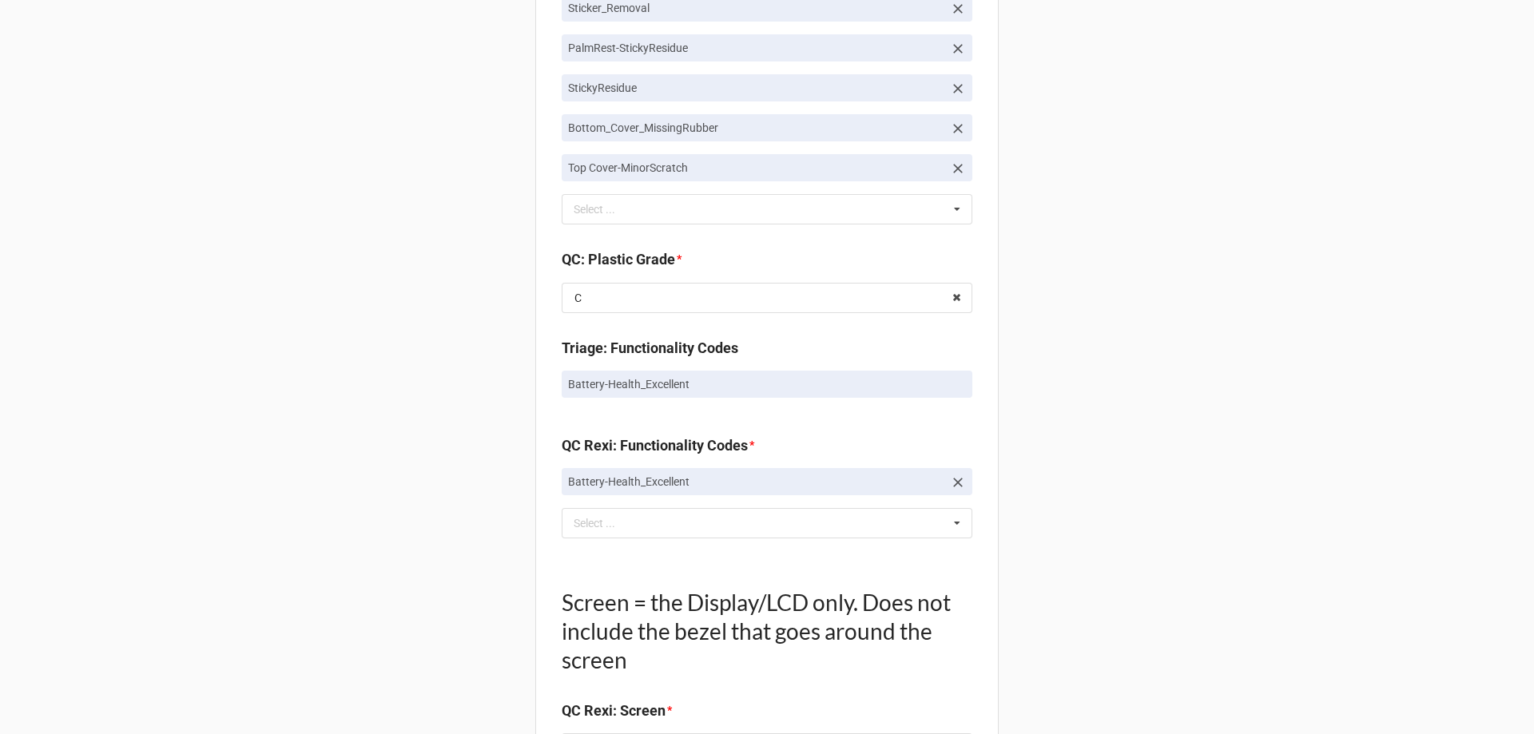
click at [388, 423] on div "Back Receiving Triage Imaging Cleaning Tech & Repair QC Packing Order Picking R…" at bounding box center [767, 119] width 1534 height 3114
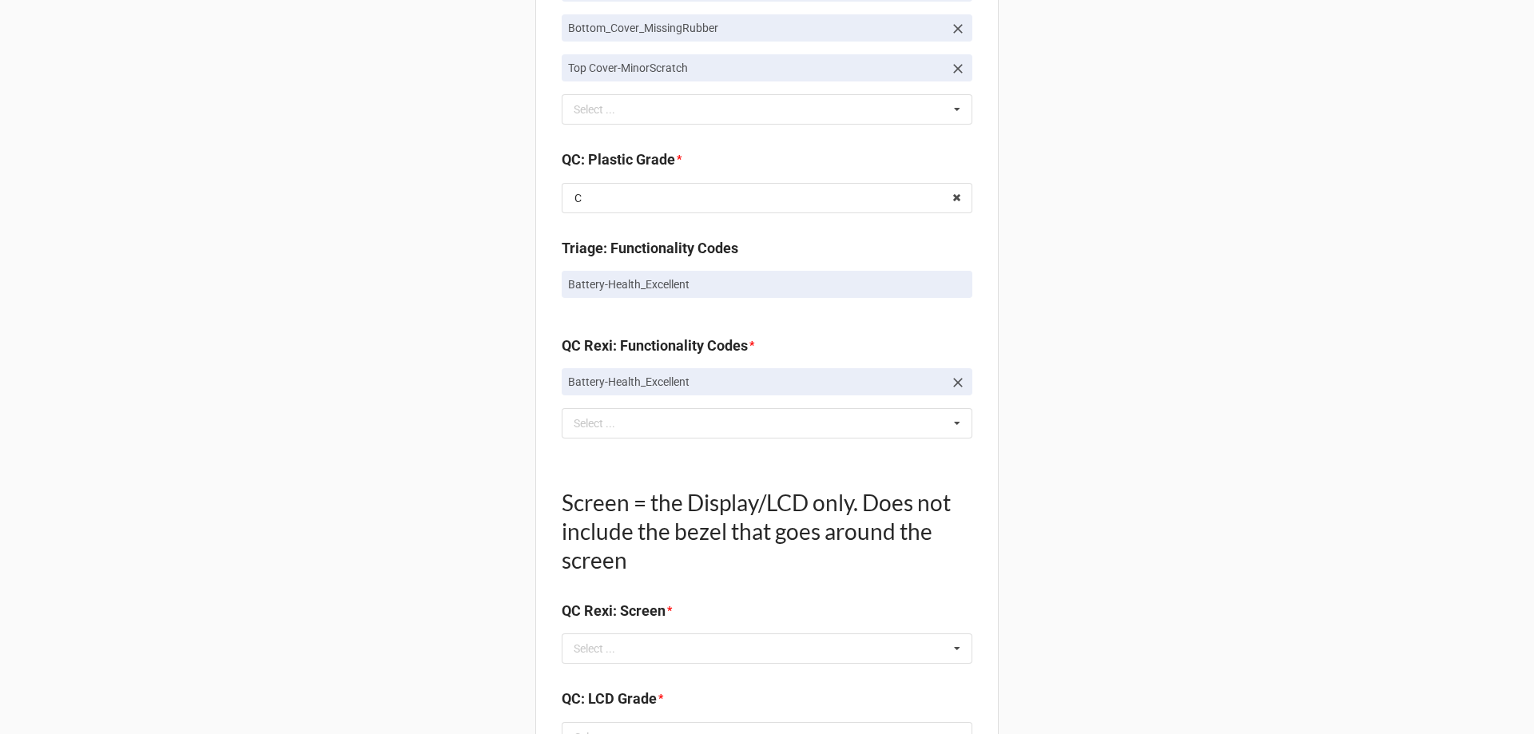
scroll to position [1678, 0]
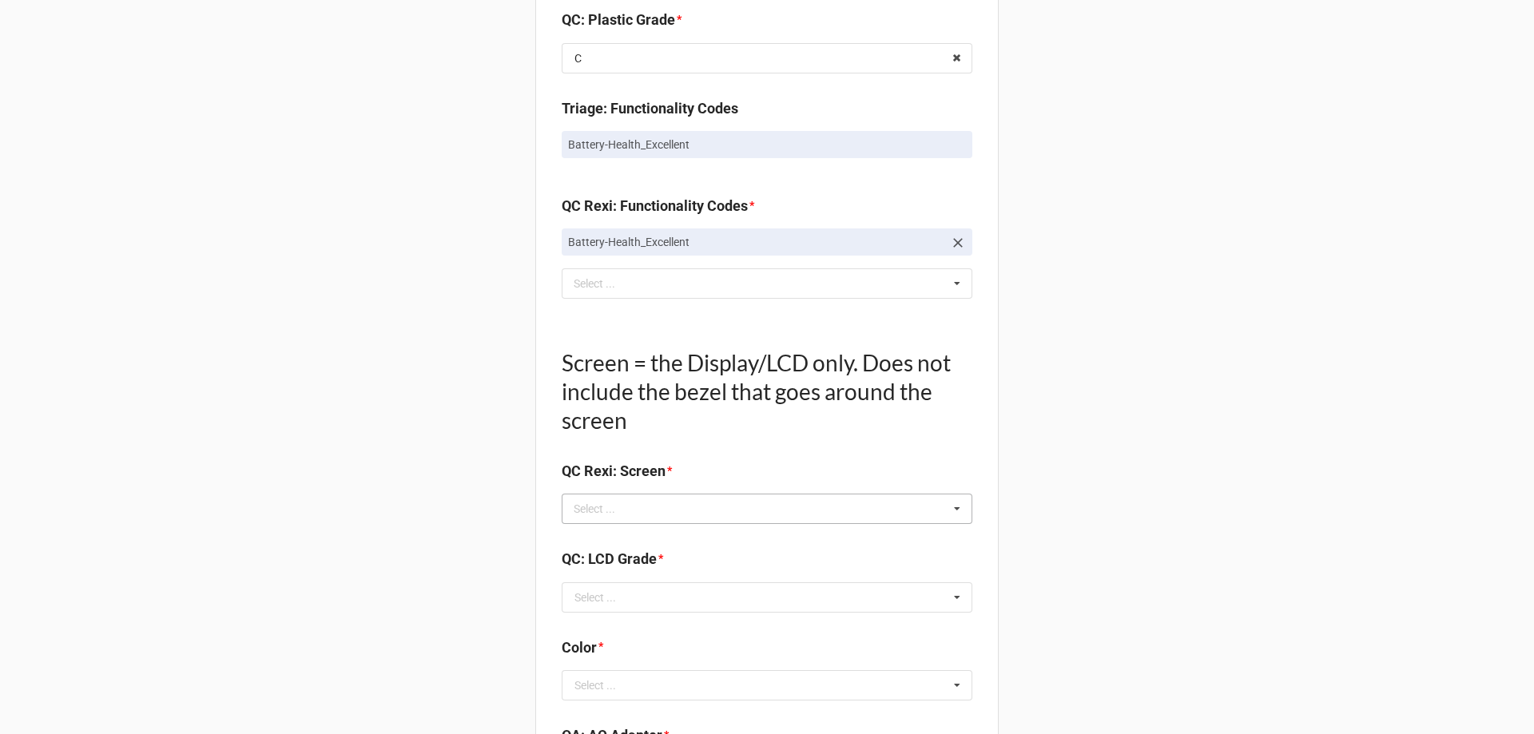
click at [594, 503] on div "Select ..." at bounding box center [604, 509] width 69 height 18
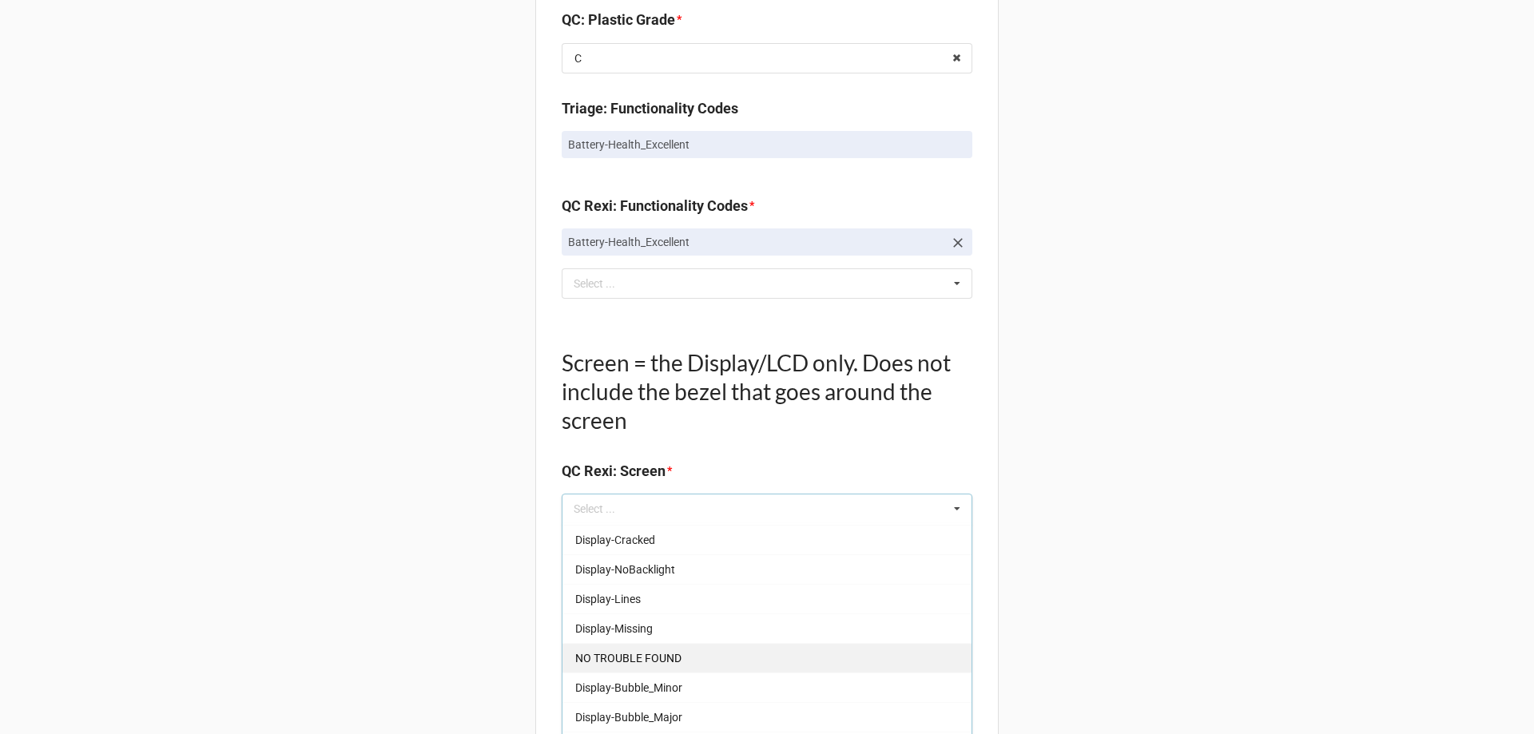
click at [611, 655] on span "NO TROUBLE FOUND" at bounding box center [628, 658] width 106 height 13
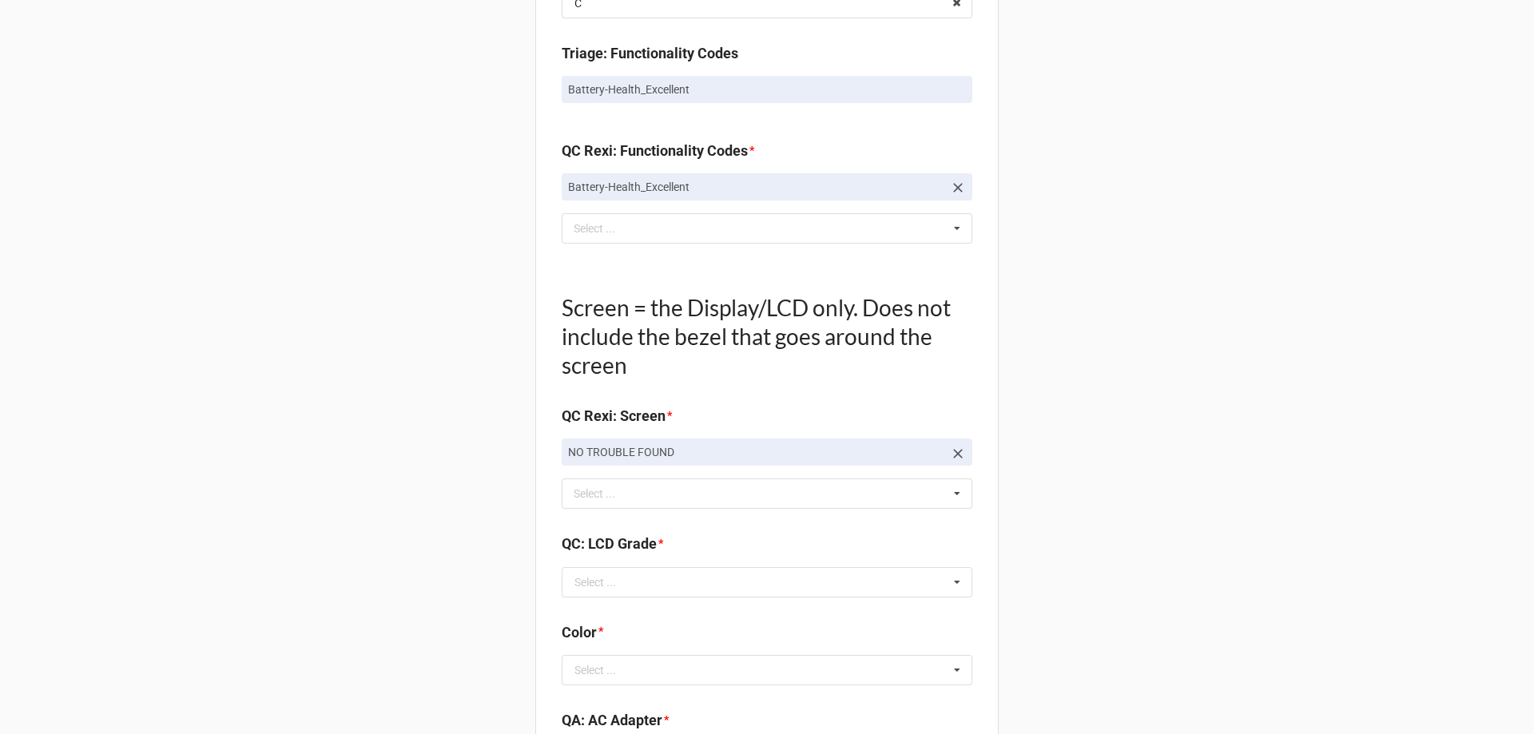
scroll to position [1838, 0]
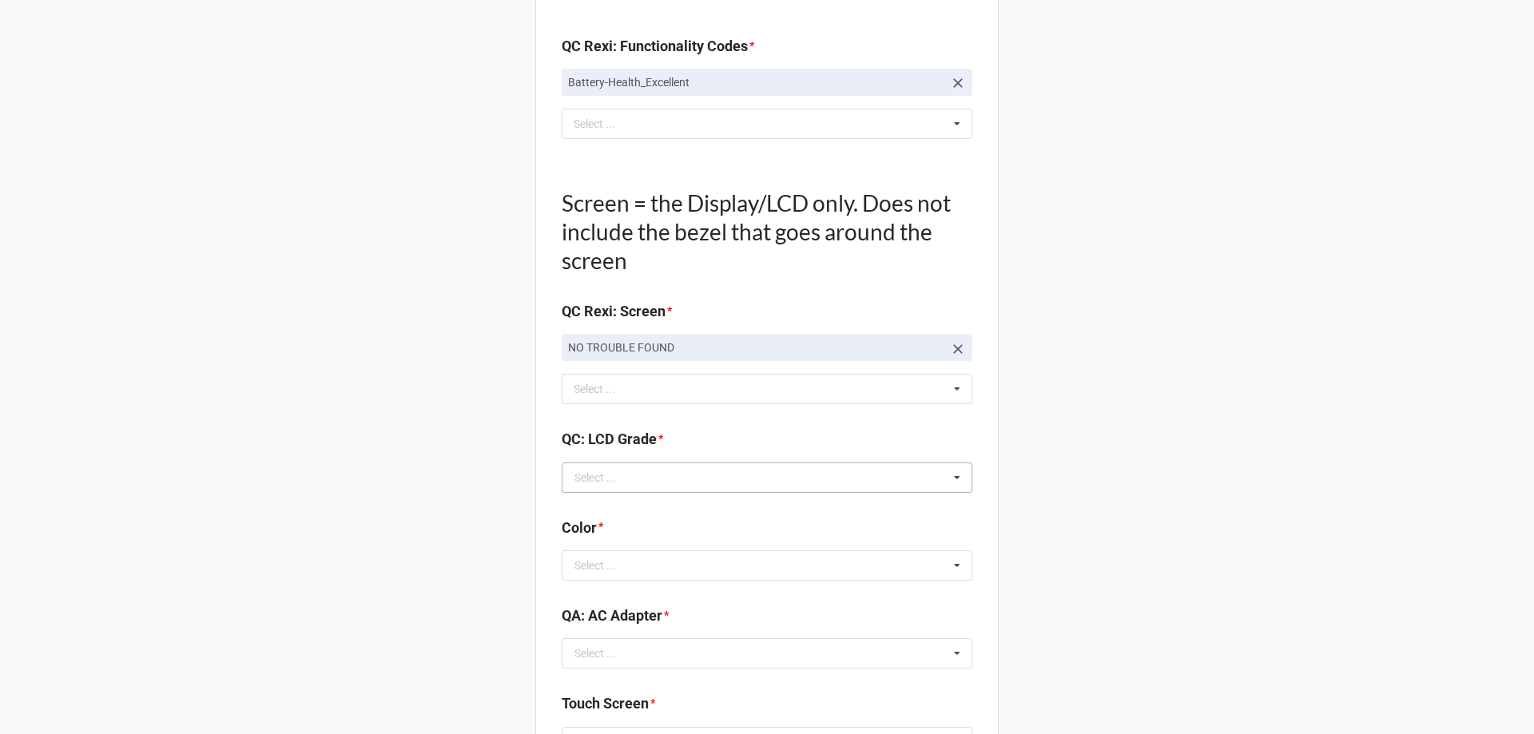
click at [583, 474] on div "Select ..." at bounding box center [596, 477] width 42 height 11
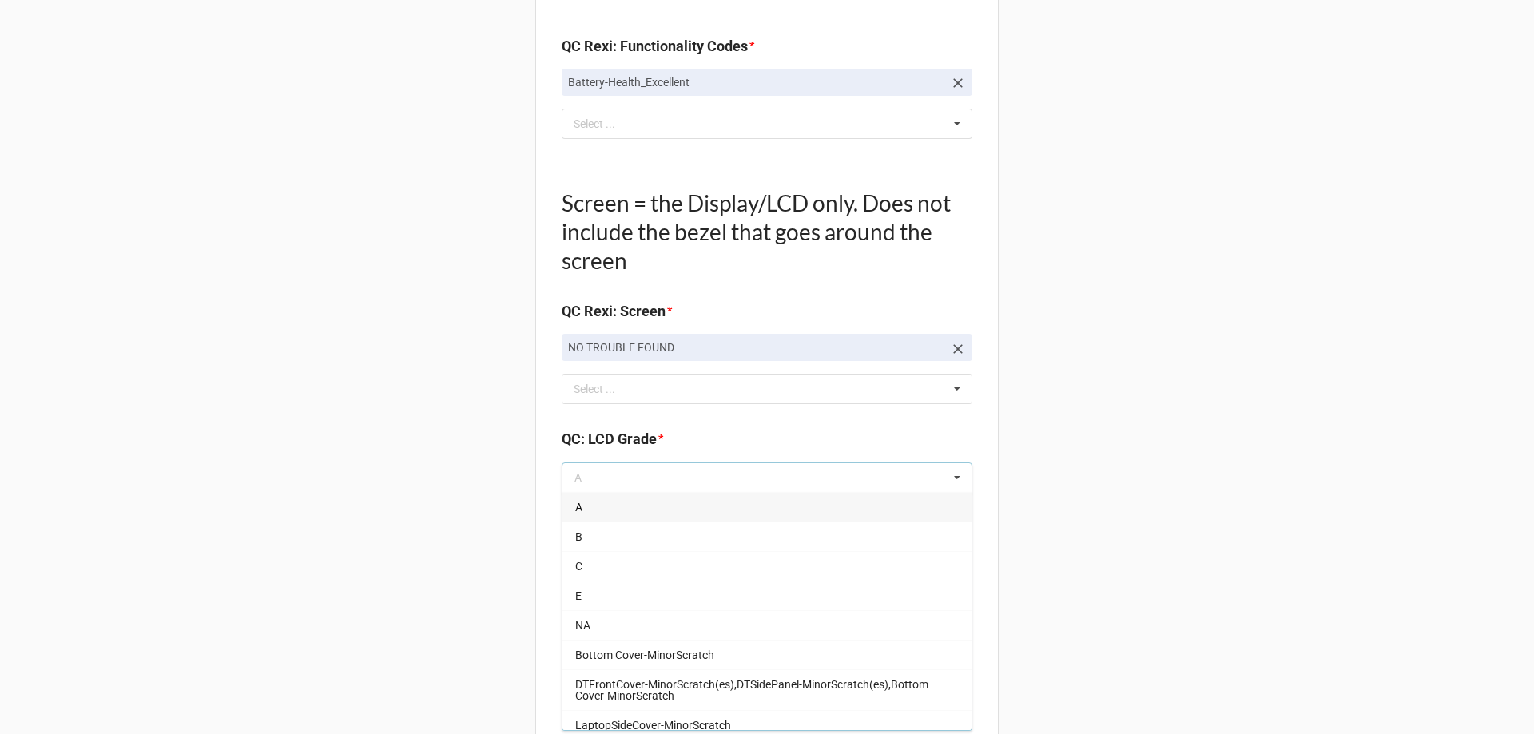
click at [590, 507] on div "A" at bounding box center [767, 507] width 409 height 30
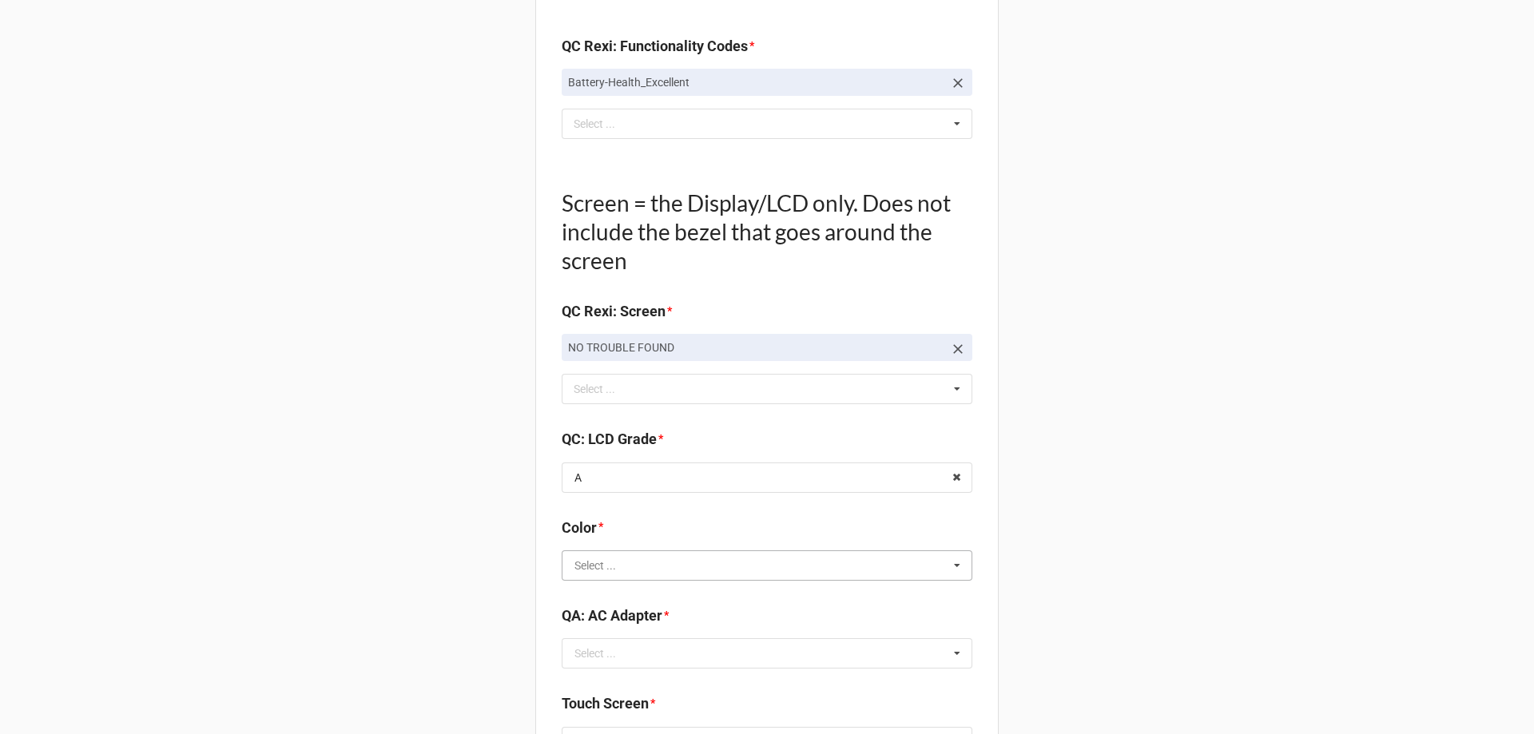
click at [594, 575] on input "text" at bounding box center [767, 565] width 409 height 29
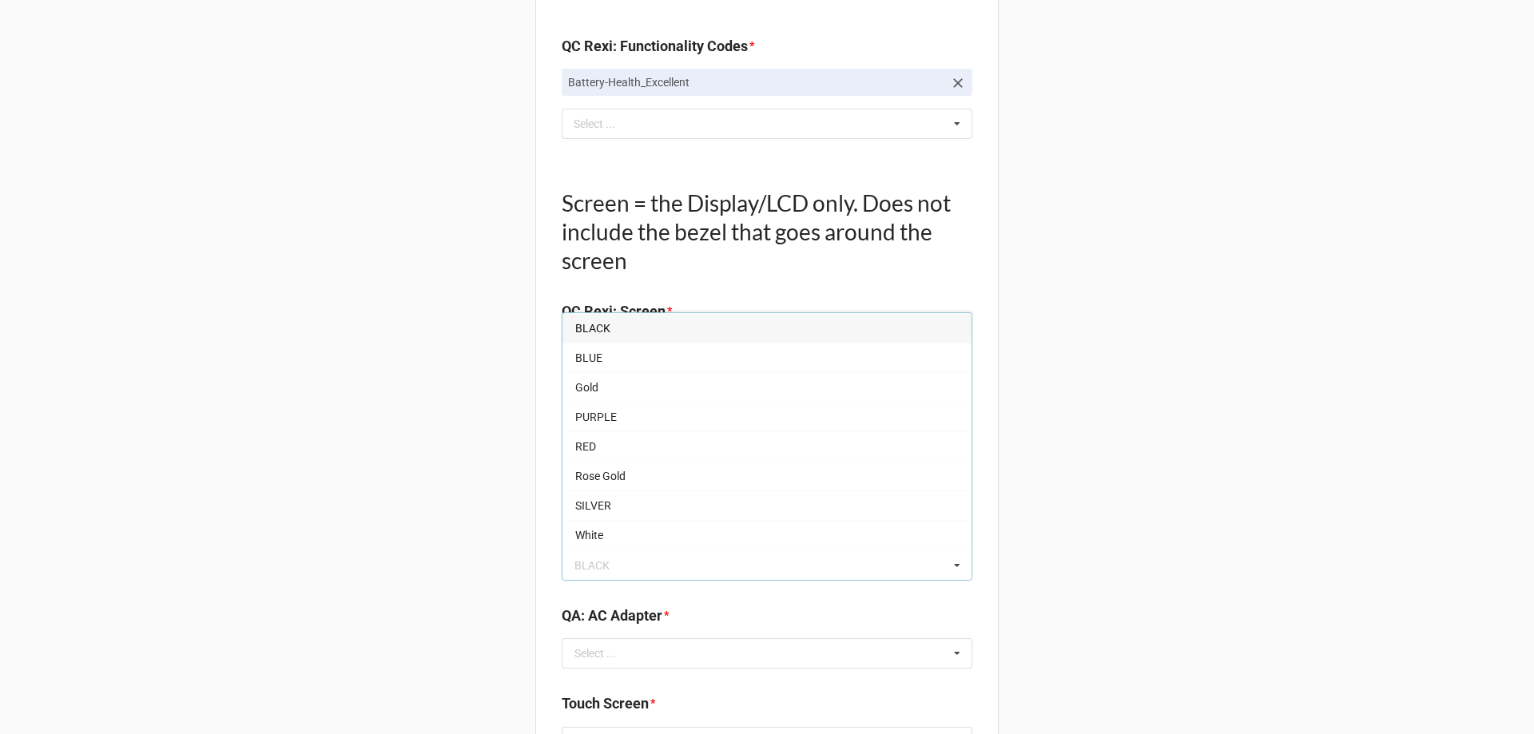
click at [583, 331] on span "BLACK" at bounding box center [592, 328] width 35 height 13
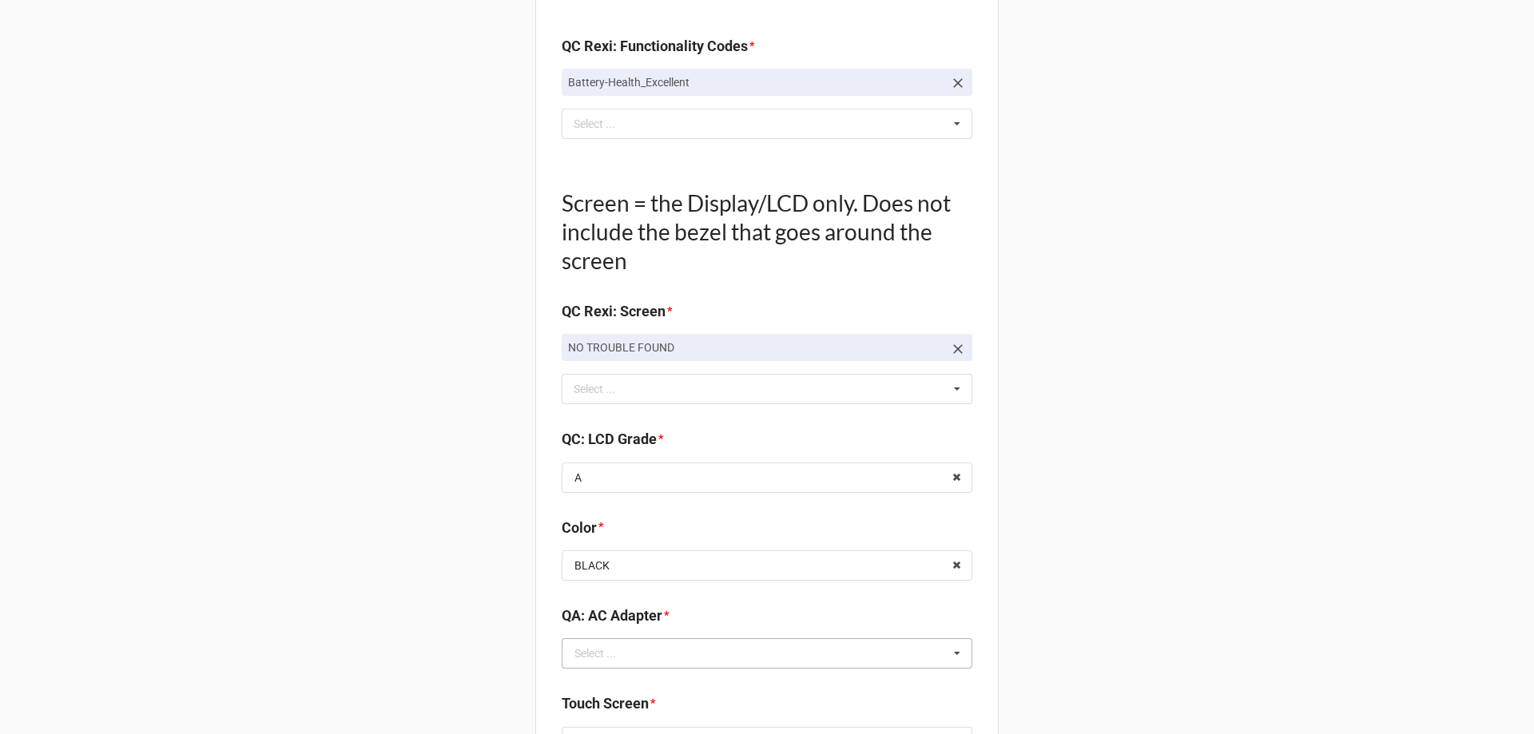
click at [575, 648] on div "Select ..." at bounding box center [596, 653] width 42 height 11
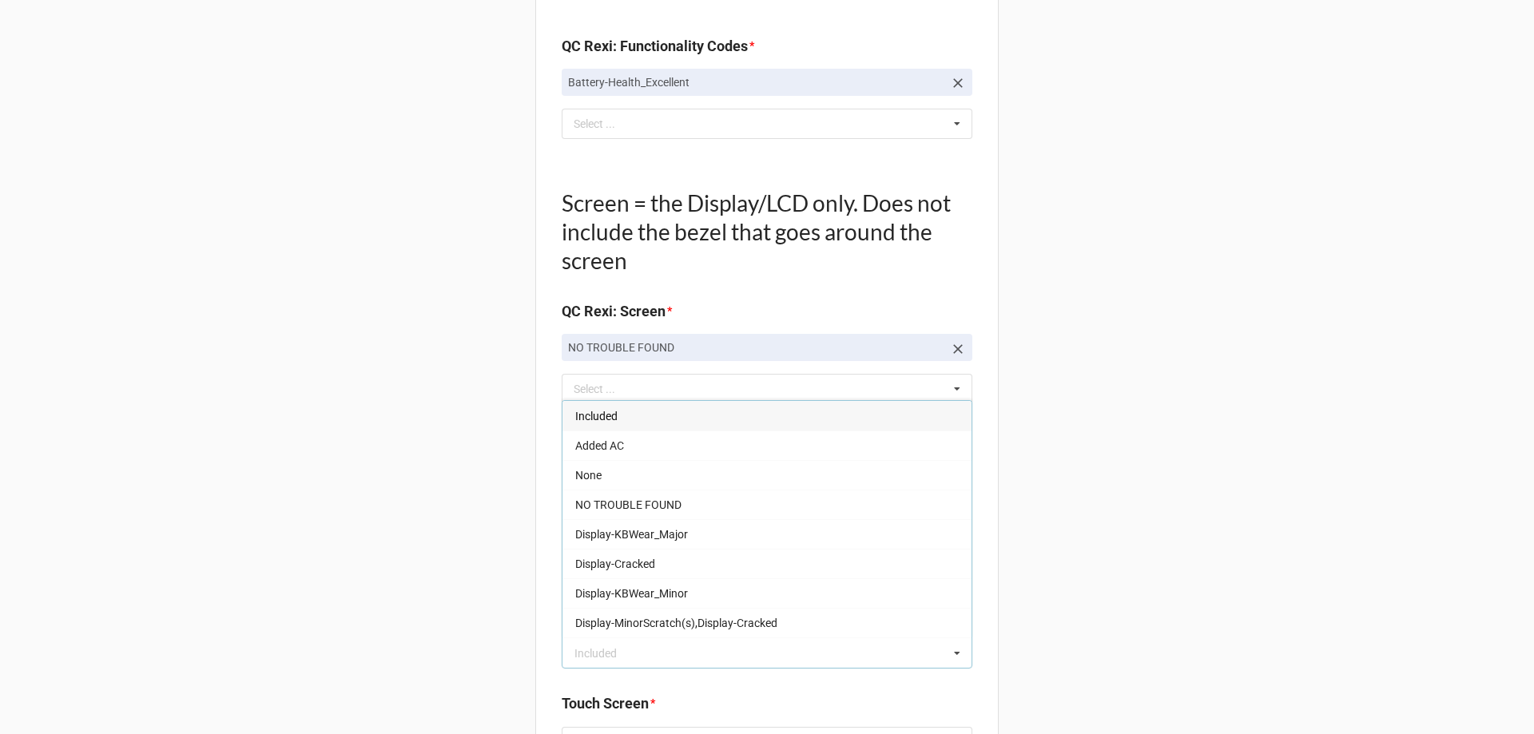
click at [622, 420] on div "Included" at bounding box center [767, 416] width 409 height 30
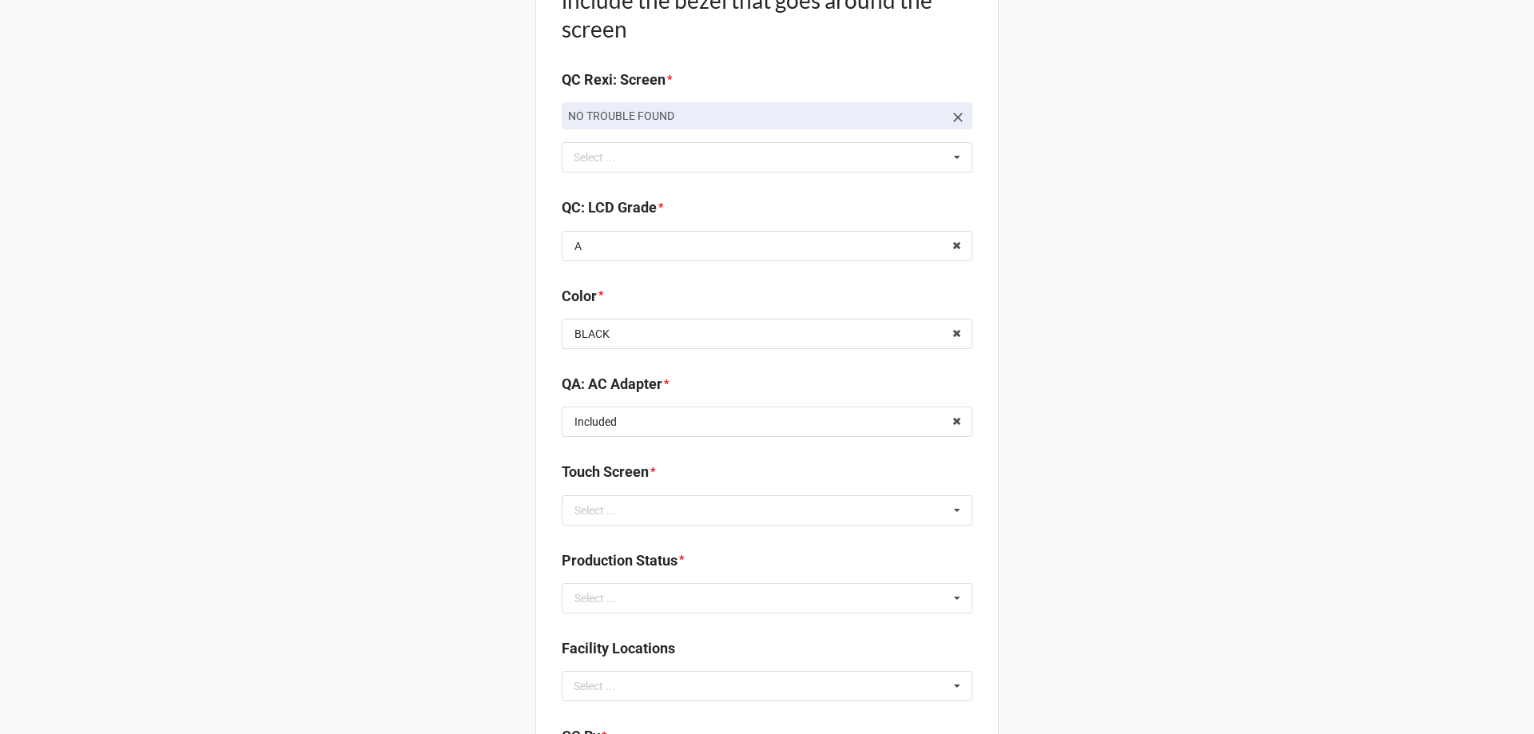
scroll to position [2078, 0]
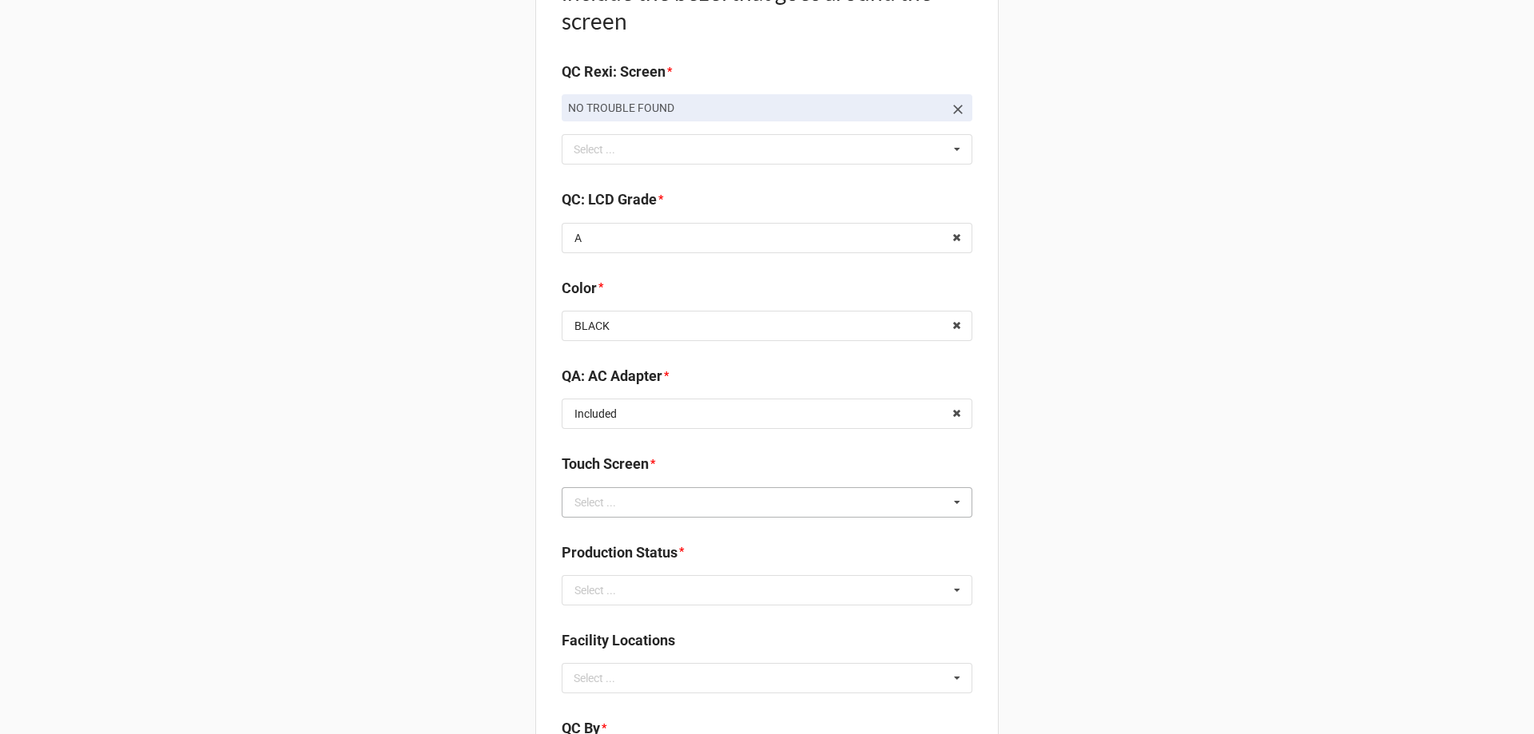
click at [607, 501] on div "Select ..." at bounding box center [596, 502] width 42 height 11
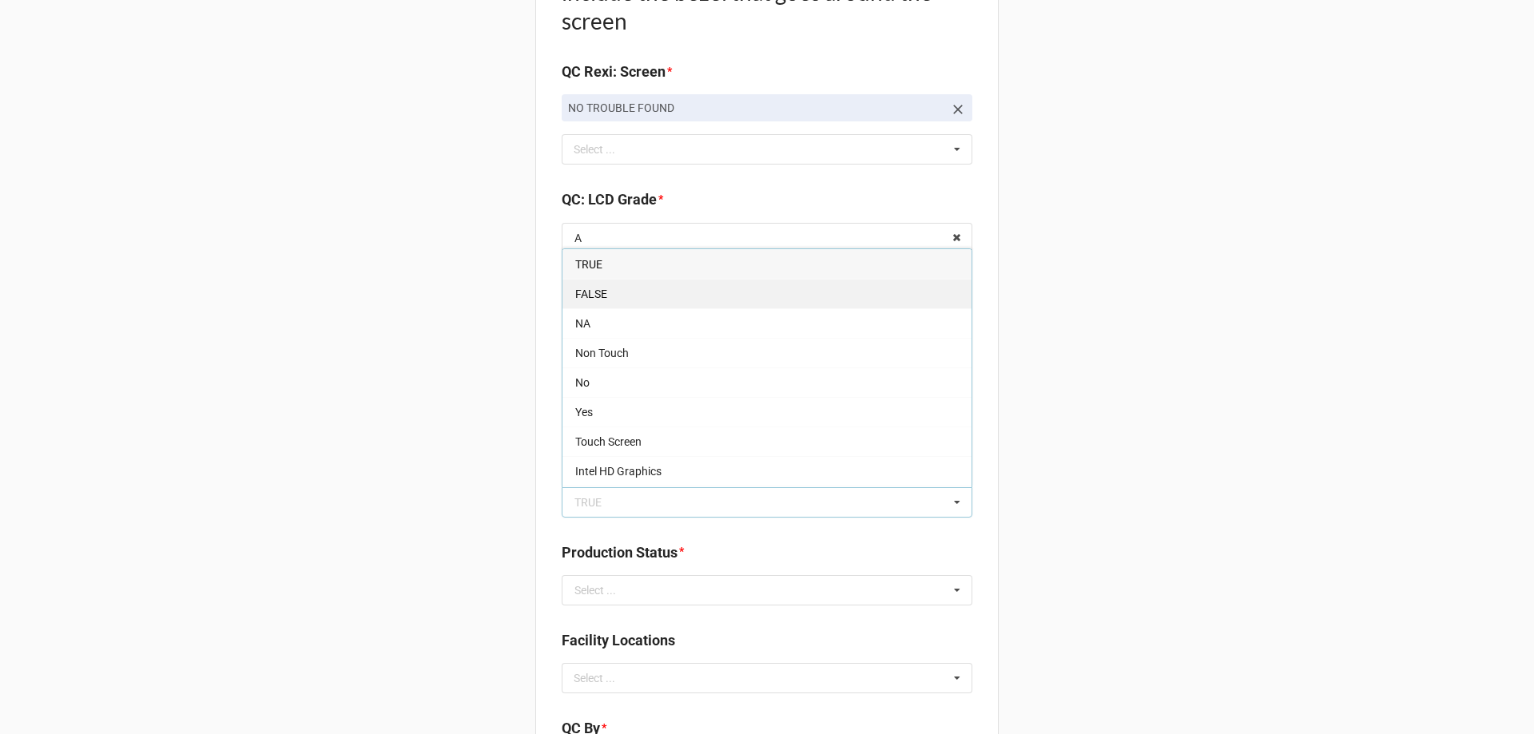
click at [606, 304] on div "FALSE" at bounding box center [767, 294] width 409 height 30
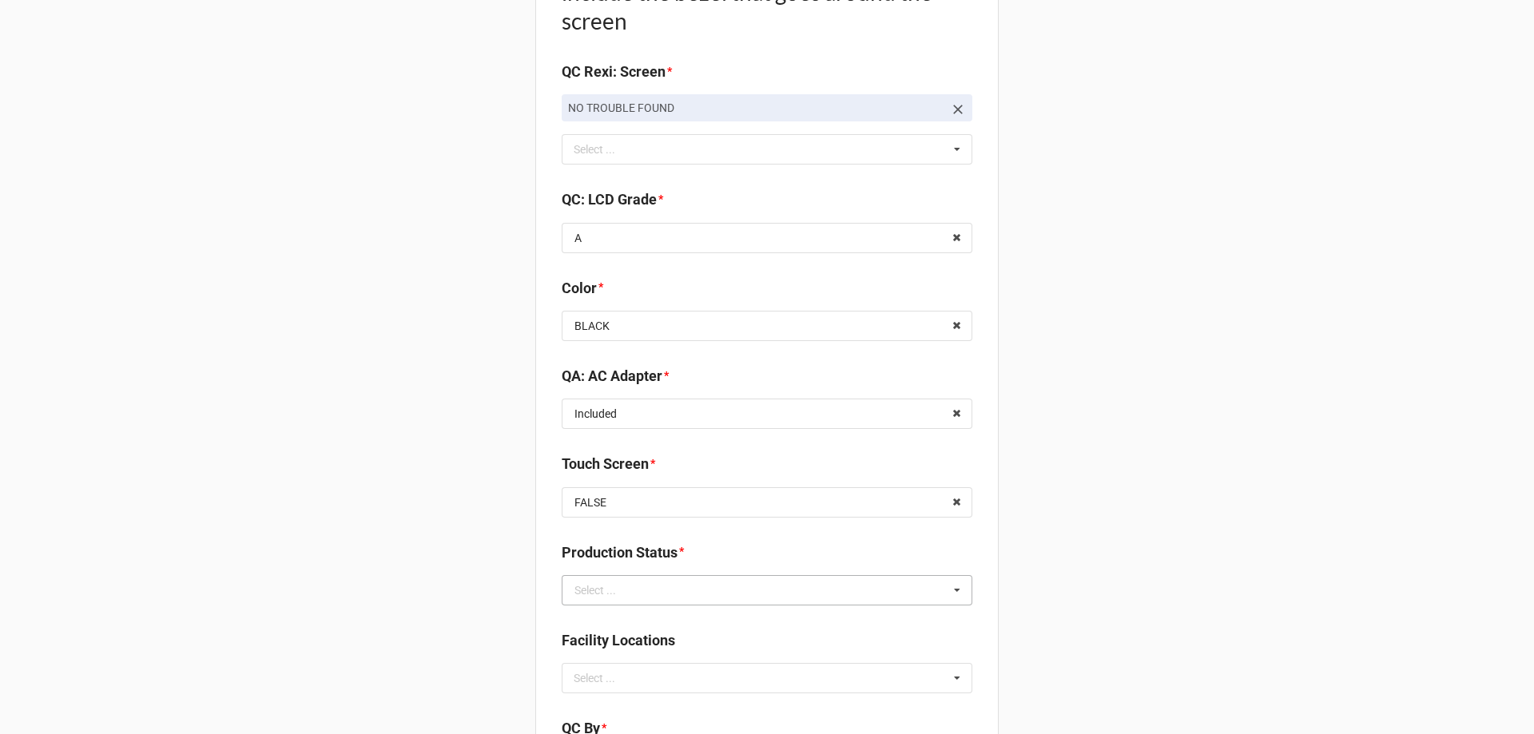
click at [587, 590] on div "Select ..." at bounding box center [596, 590] width 42 height 11
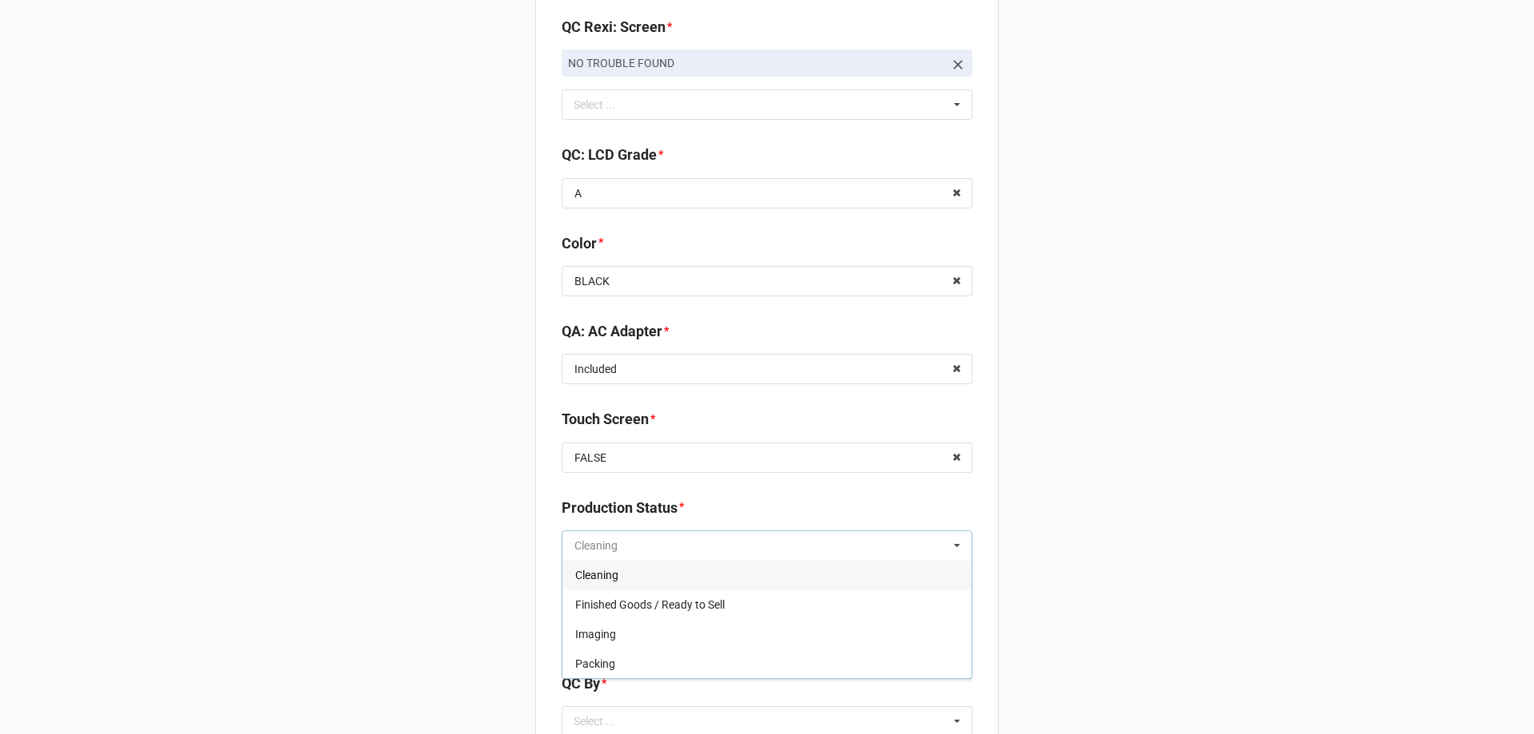
scroll to position [2157, 0]
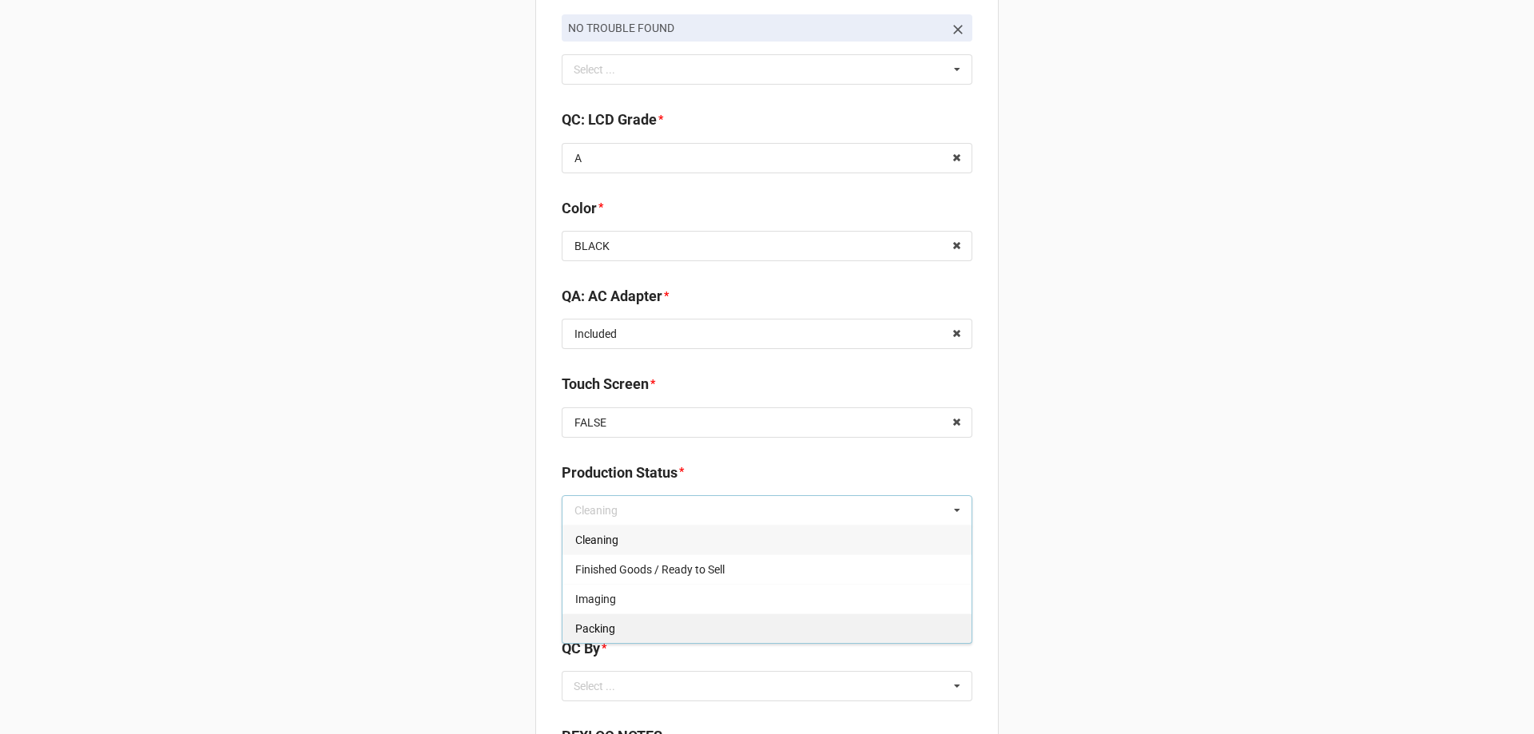
click at [611, 626] on div "Packing" at bounding box center [767, 629] width 409 height 30
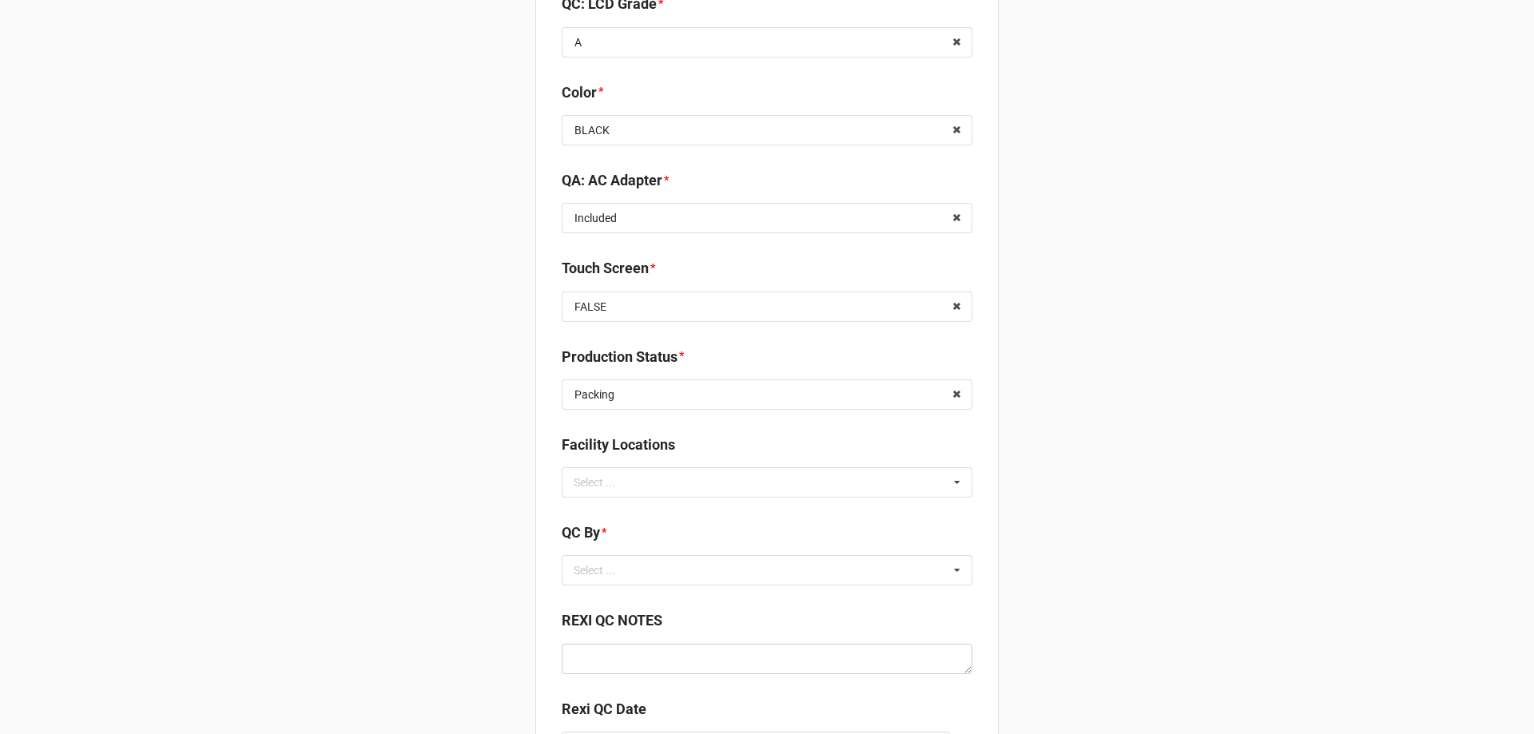
scroll to position [2420, 0]
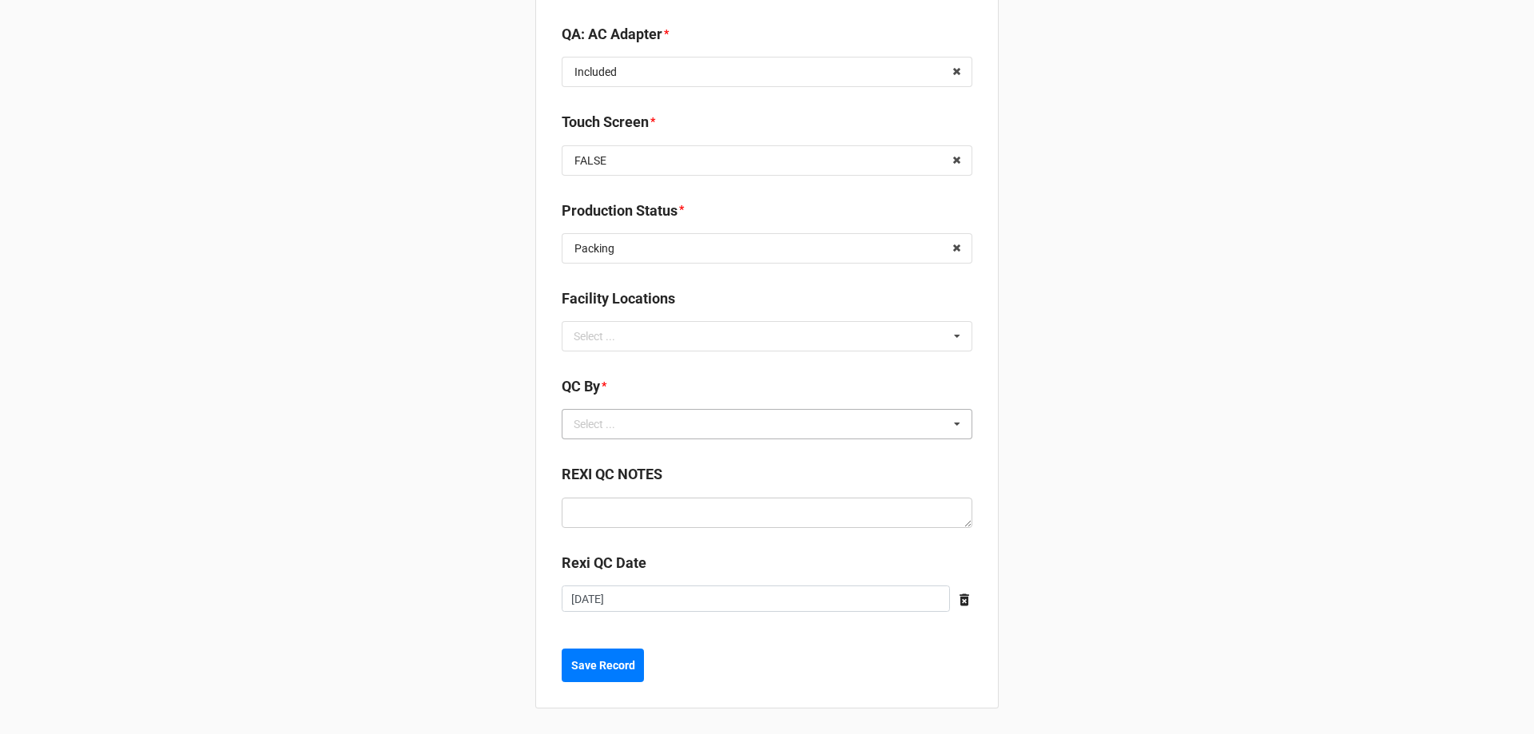
click at [583, 435] on div "Select ... No results found." at bounding box center [767, 424] width 411 height 30
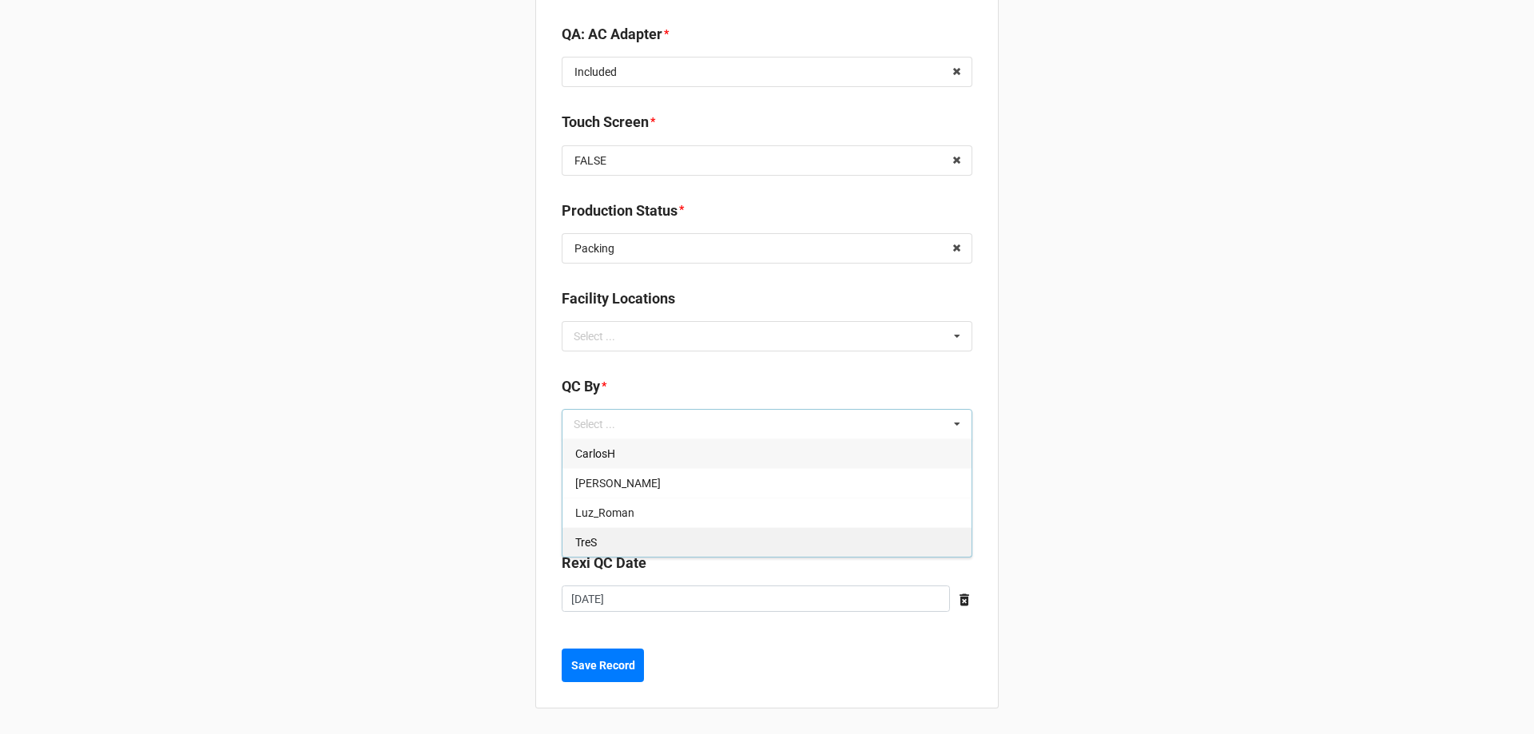
click at [587, 547] on span "TreS" at bounding box center [586, 542] width 22 height 13
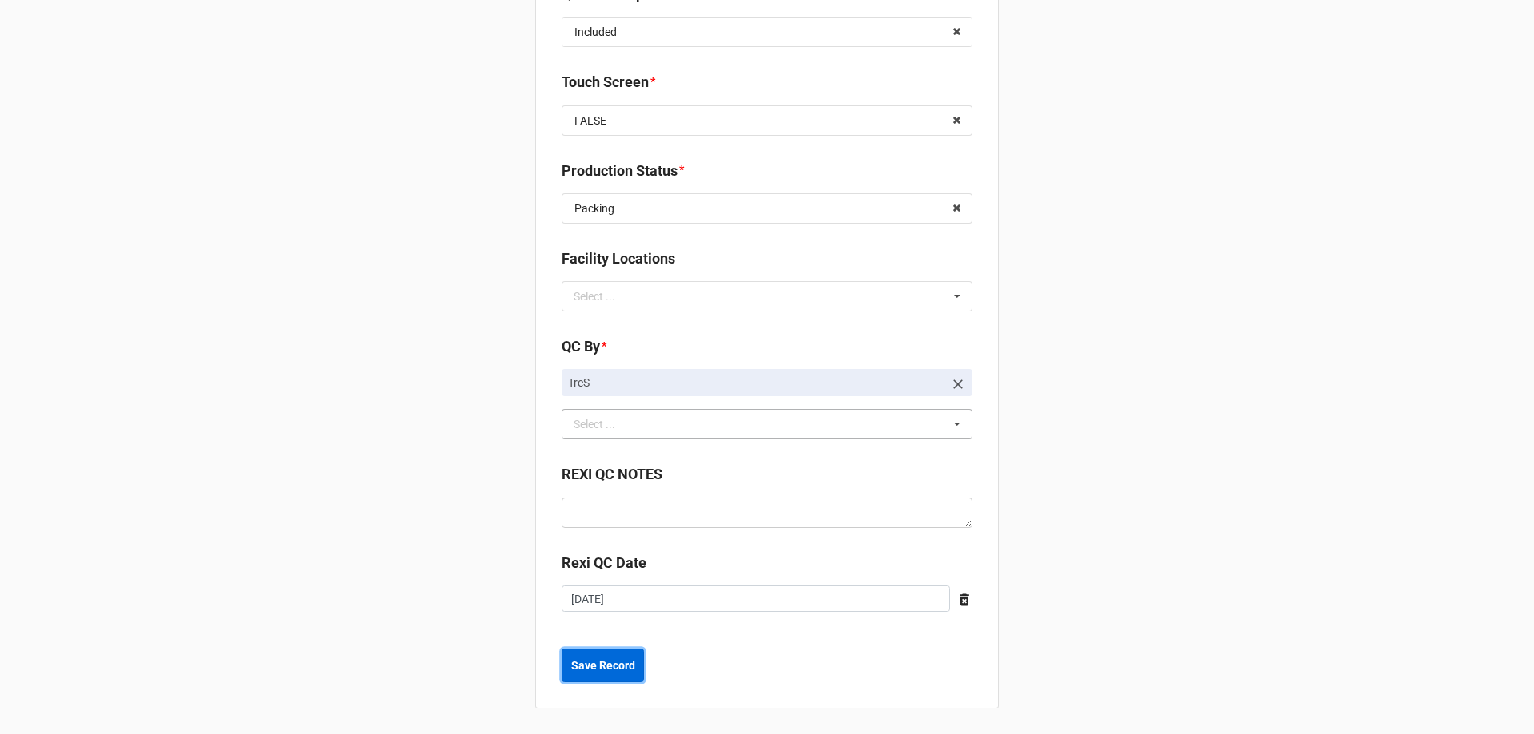
click at [602, 674] on b "Save Record" at bounding box center [603, 666] width 64 height 17
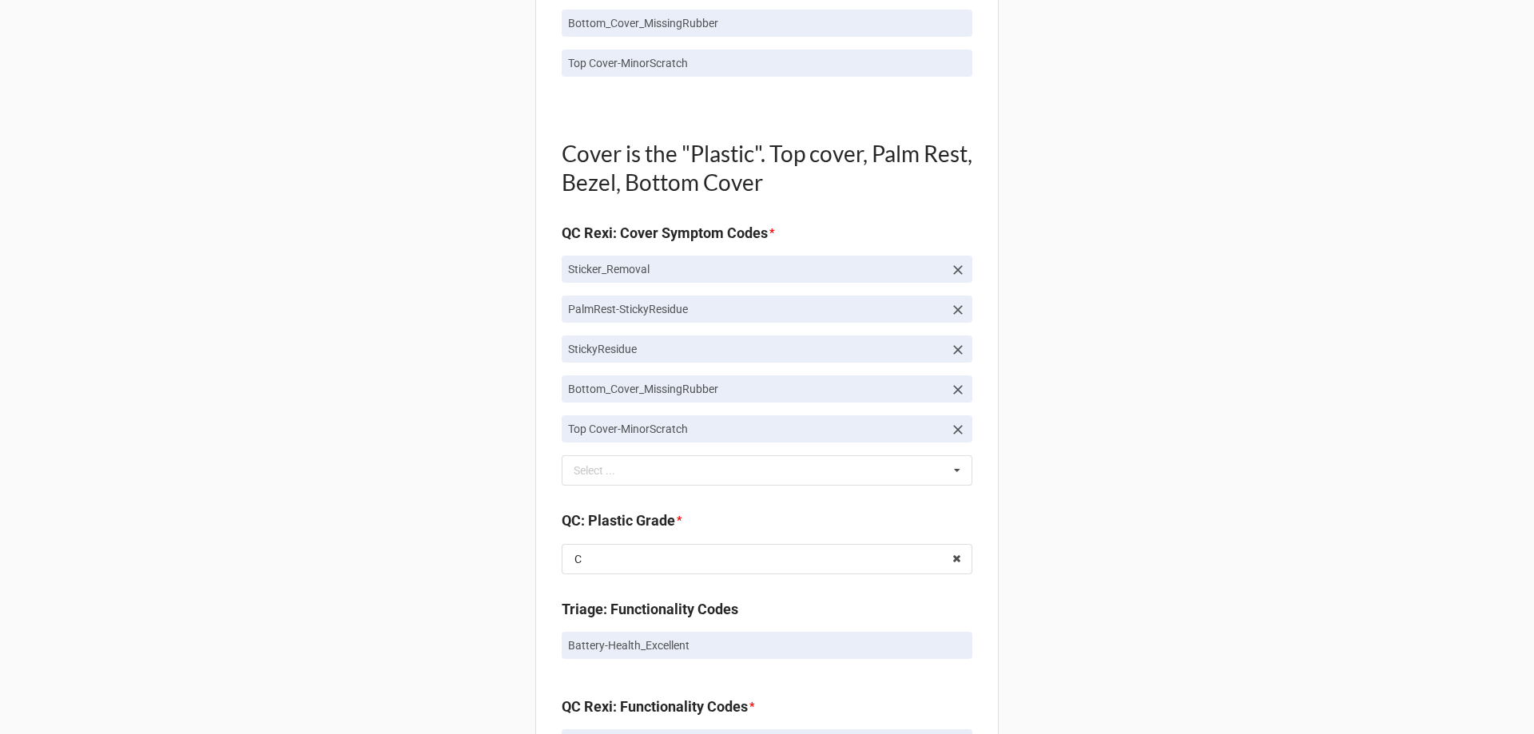
scroll to position [0, 0]
